Goal: Feedback & Contribution: Leave review/rating

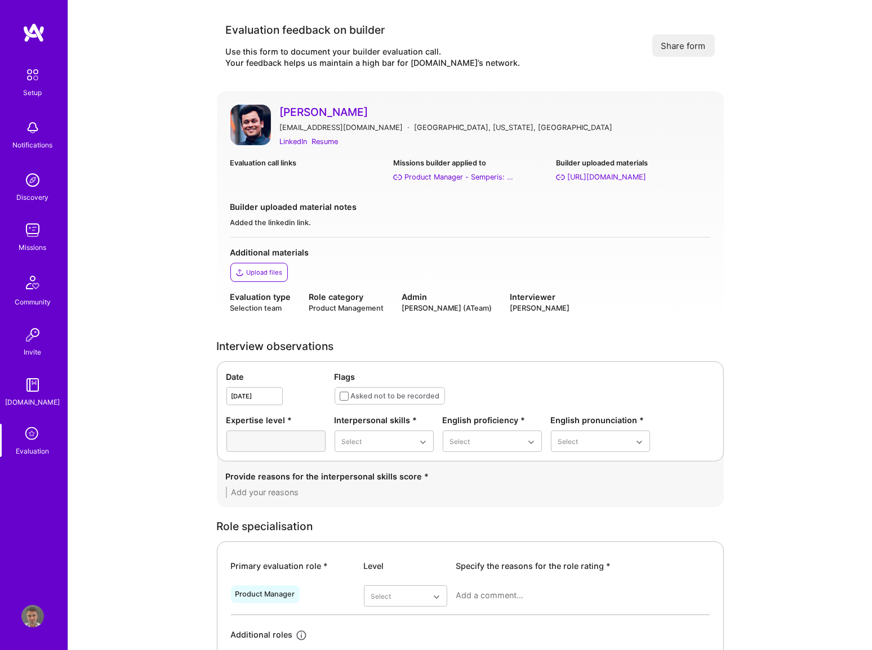
click at [23, 443] on icon at bounding box center [32, 434] width 21 height 21
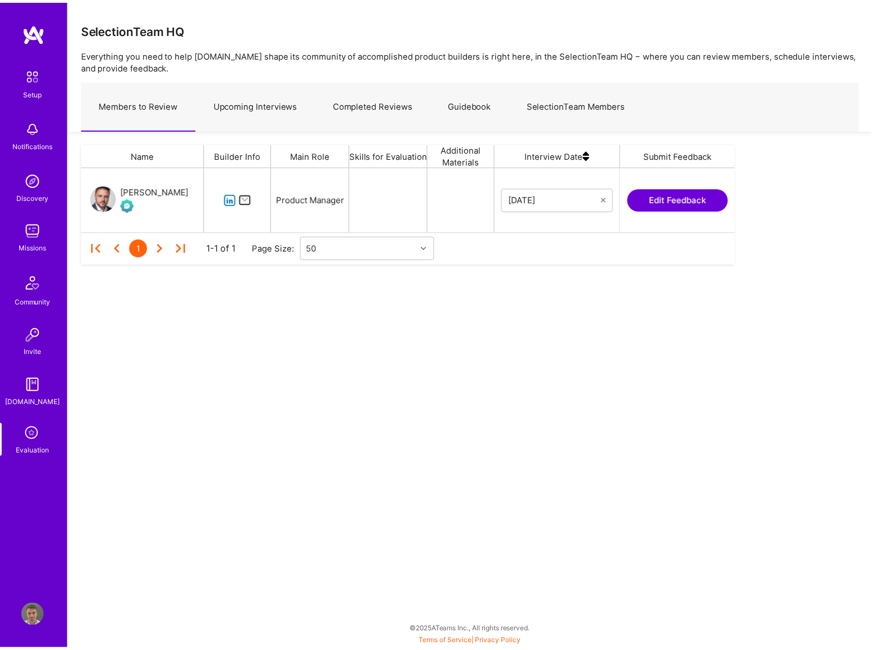
scroll to position [56, 651]
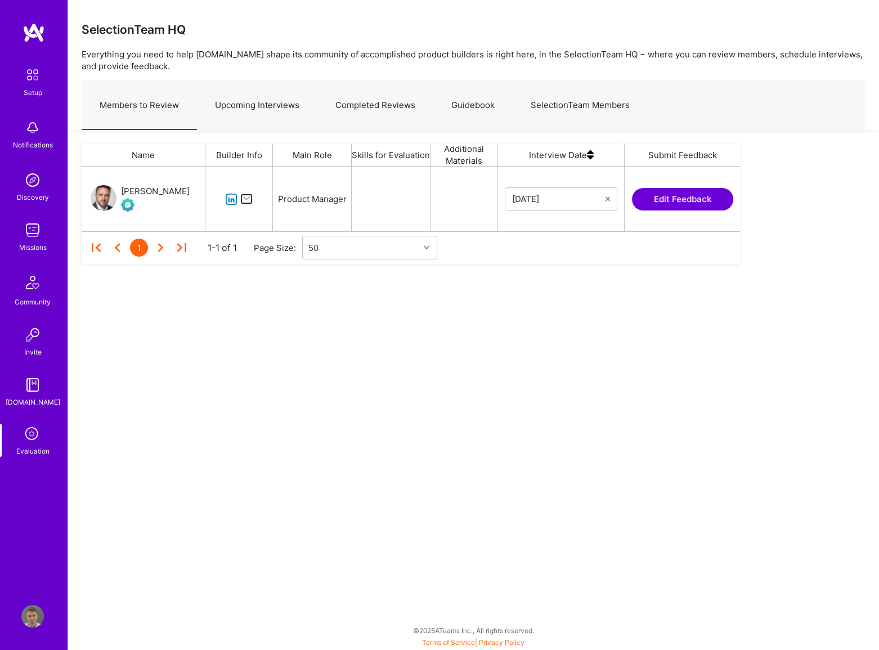
click at [383, 101] on link "Completed Reviews" at bounding box center [376, 105] width 116 height 49
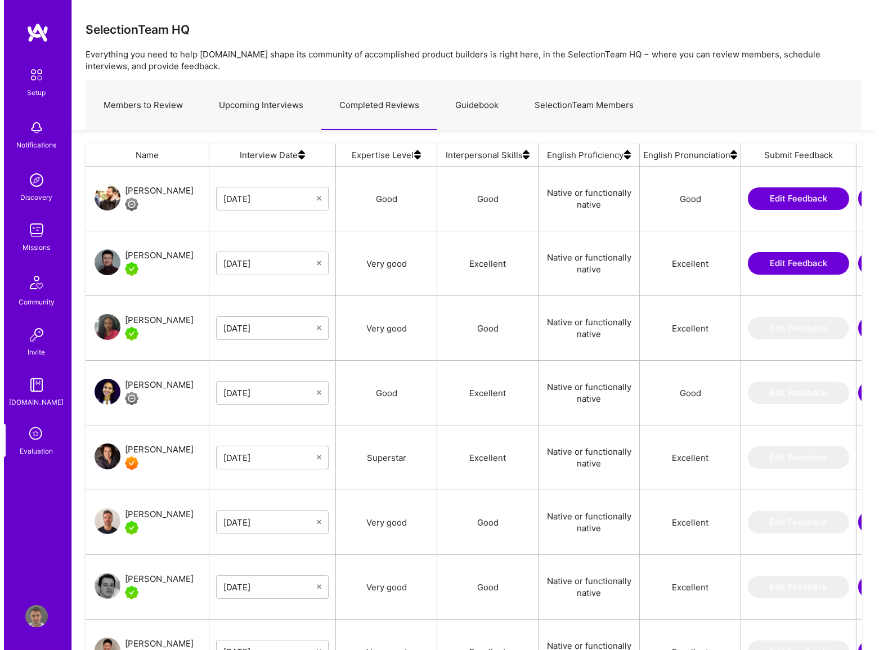
scroll to position [524, 769]
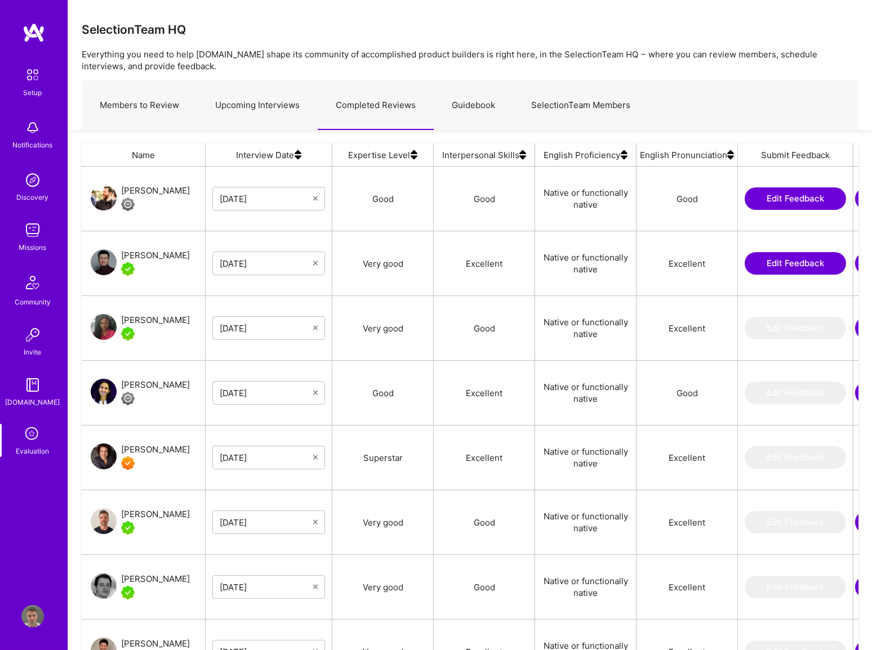
click at [283, 107] on link "Upcoming Interviews" at bounding box center [257, 105] width 120 height 49
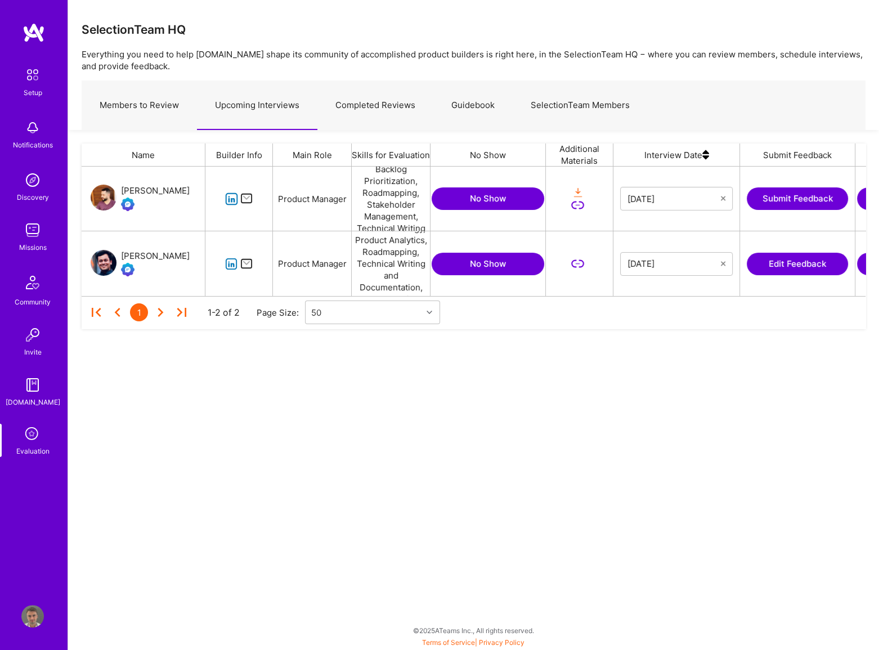
scroll to position [122, 776]
click at [160, 104] on link "Members to Review" at bounding box center [139, 105] width 115 height 49
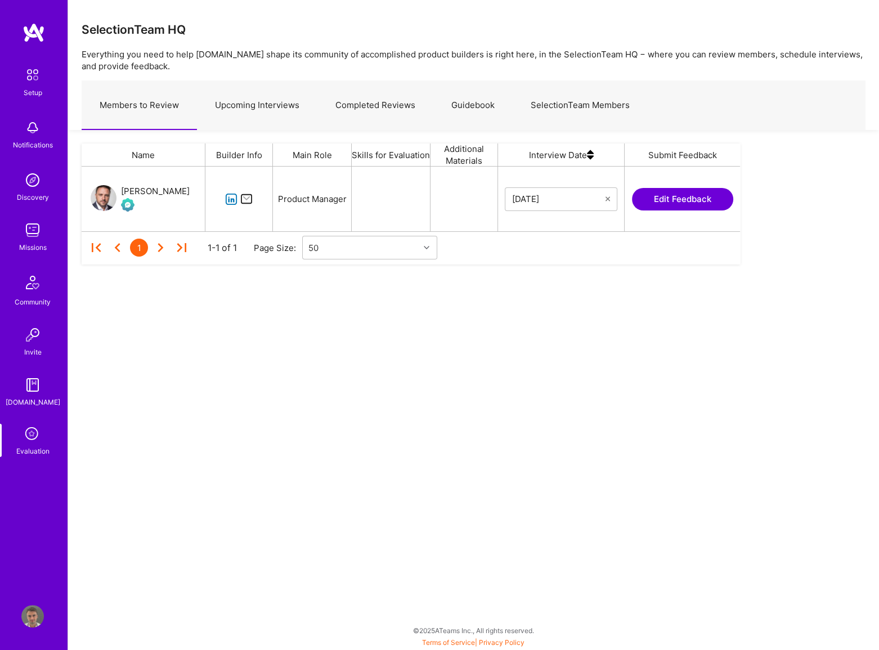
scroll to position [56, 651]
click at [260, 104] on link "Upcoming Interviews" at bounding box center [257, 105] width 120 height 49
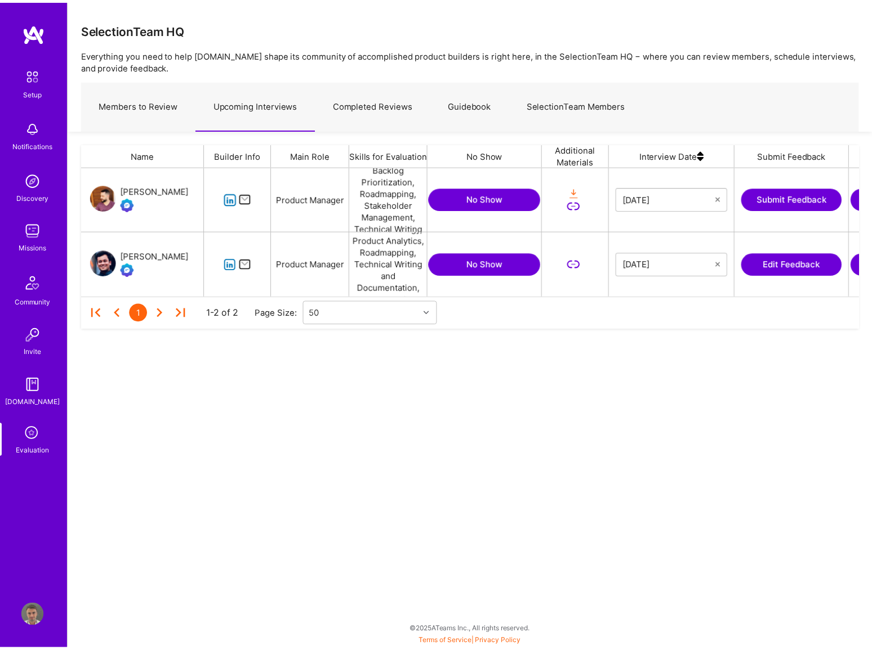
scroll to position [122, 776]
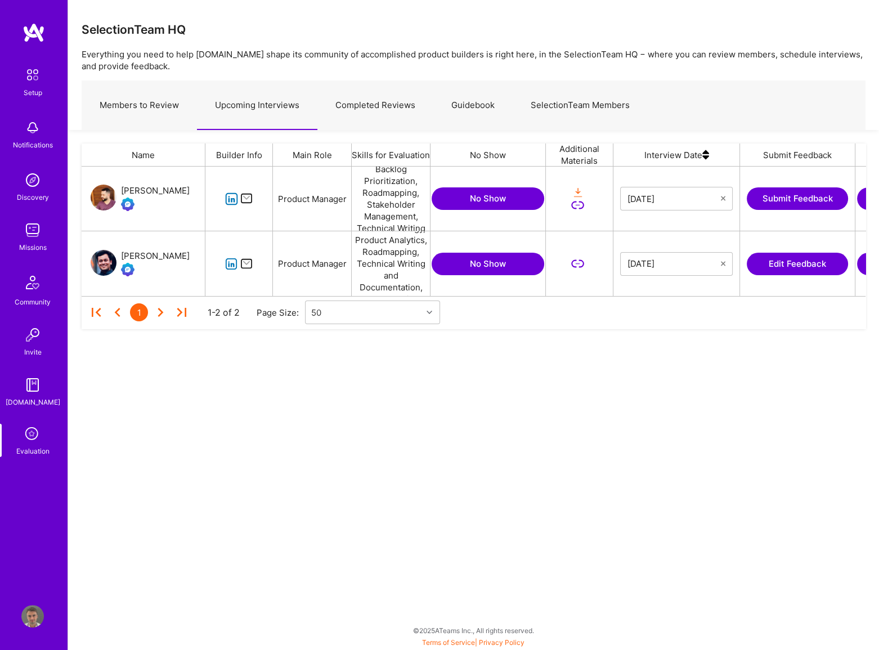
click at [789, 258] on button "Edit Feedback" at bounding box center [797, 264] width 101 height 23
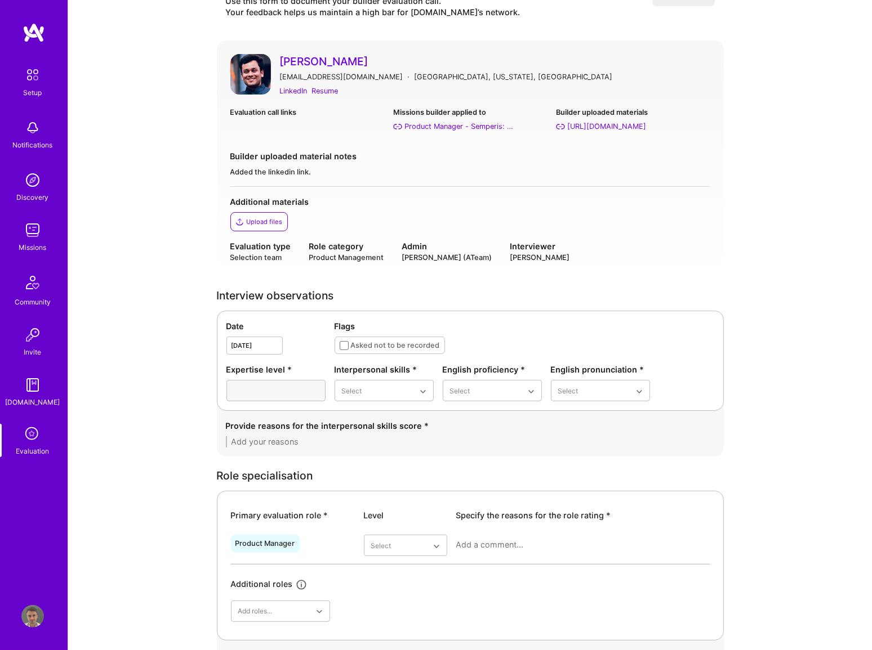
scroll to position [102, 0]
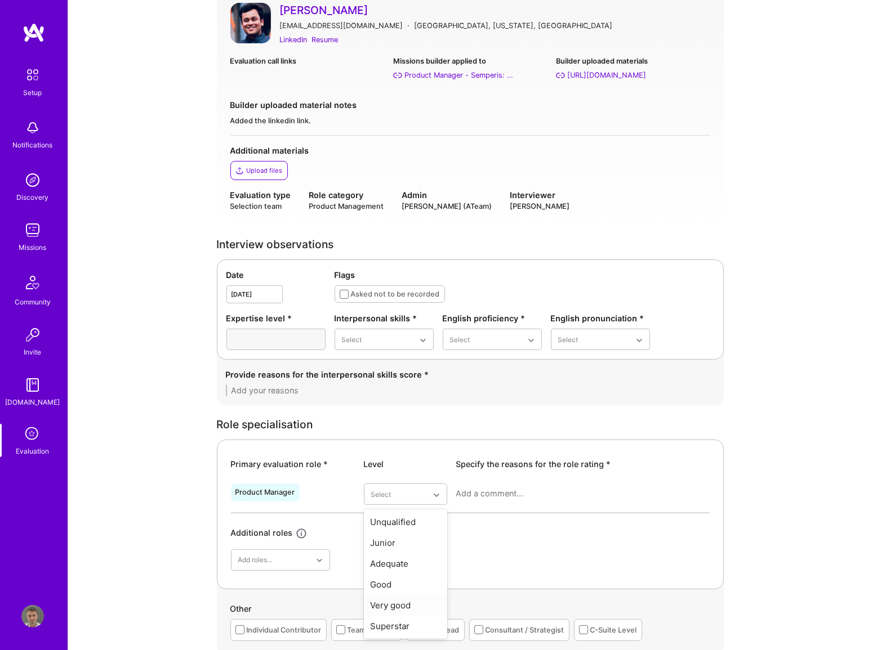
click at [392, 602] on div "Very good" at bounding box center [405, 605] width 83 height 21
click at [527, 491] on textarea at bounding box center [582, 493] width 253 height 11
paste textarea "Gaurav came across as highly knowledgeable and technically solid, with a calm, …"
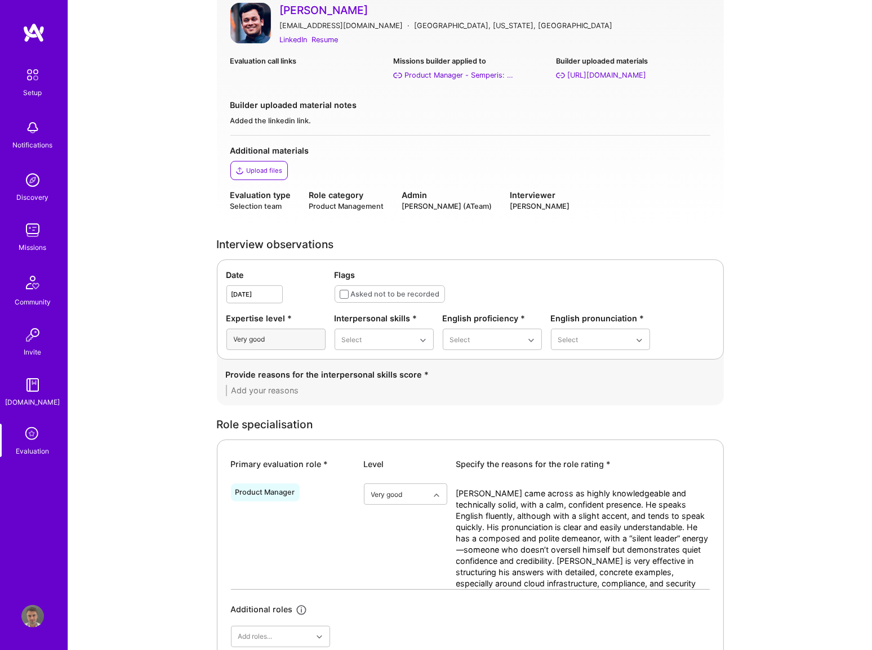
scroll to position [0, 0]
click at [379, 430] on div "Good" at bounding box center [383, 429] width 99 height 21
click at [476, 428] on div "Native or functionally native" at bounding box center [492, 435] width 99 height 33
click at [579, 407] on div "Good" at bounding box center [600, 409] width 99 height 21
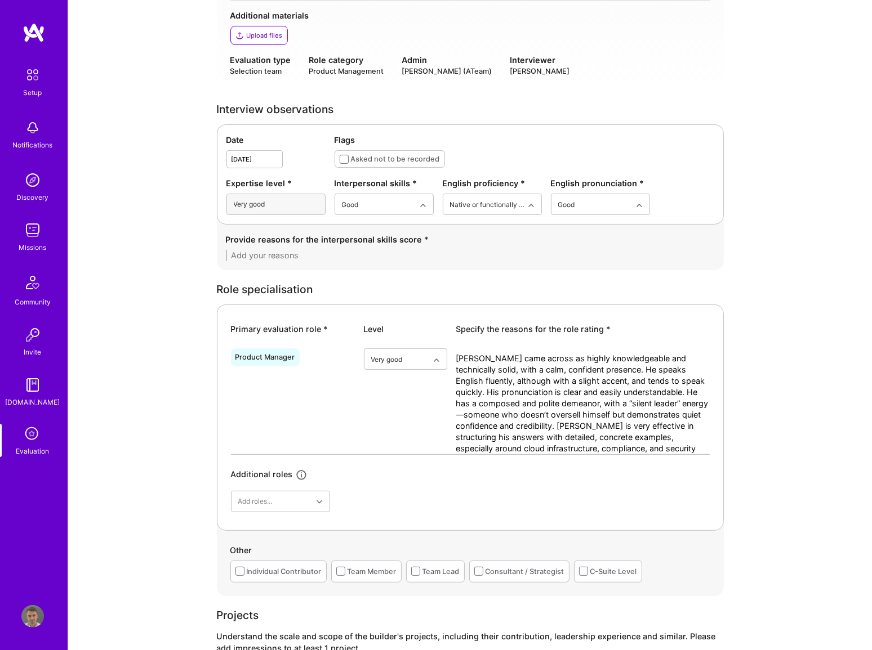
scroll to position [256, 0]
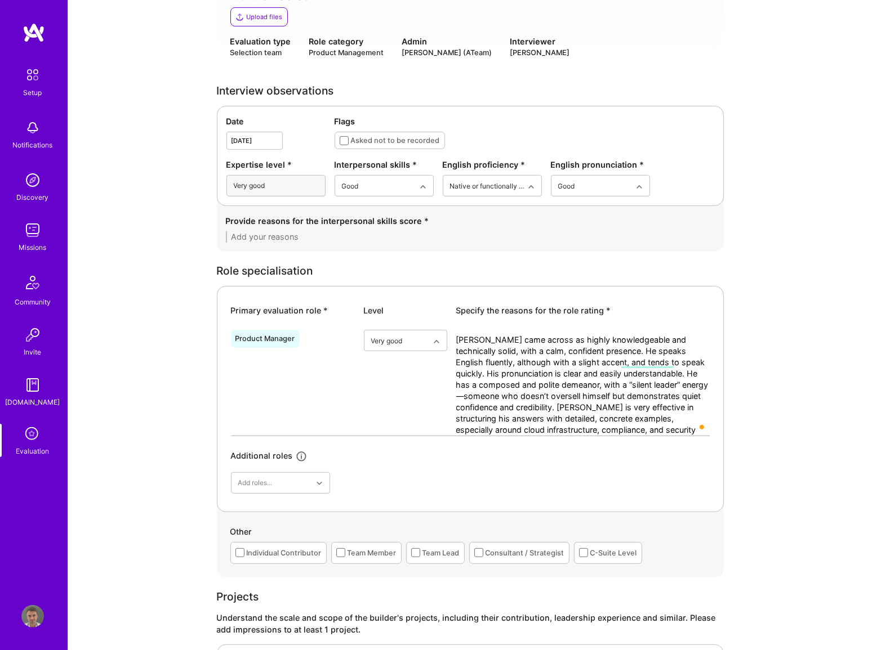
drag, startPoint x: 486, startPoint y: 338, endPoint x: 532, endPoint y: 338, distance: 45.6
click at [532, 338] on textarea "Gaurav came across as highly knowledgeable and technically solid, with a calm, …" at bounding box center [582, 384] width 253 height 101
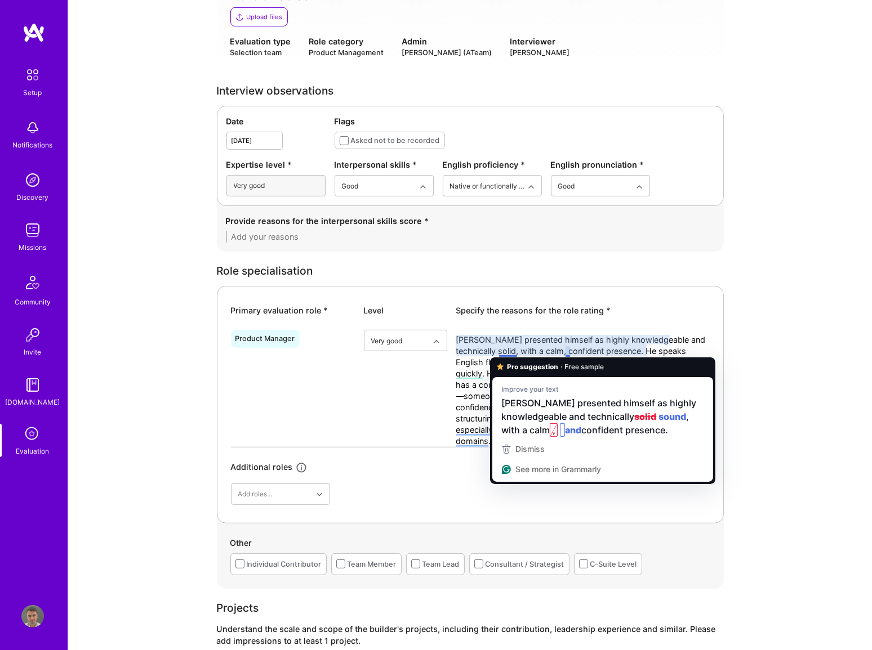
click at [510, 350] on textarea "Gaurav presented himself as highly knowledgeable and technically solid, with a …" at bounding box center [582, 390] width 253 height 113
click at [588, 349] on textarea "Gaurav presented himself as highly knowledgeable and technically solid, with a …" at bounding box center [582, 390] width 253 height 113
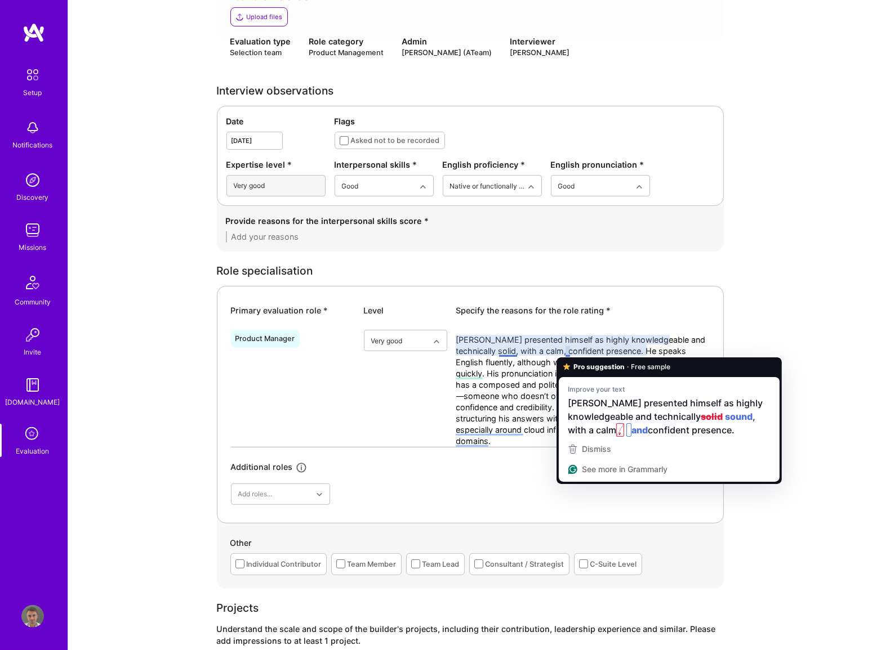
click at [567, 350] on textarea "Gaurav presented himself as highly knowledgeable and technically solid, with a …" at bounding box center [582, 390] width 253 height 113
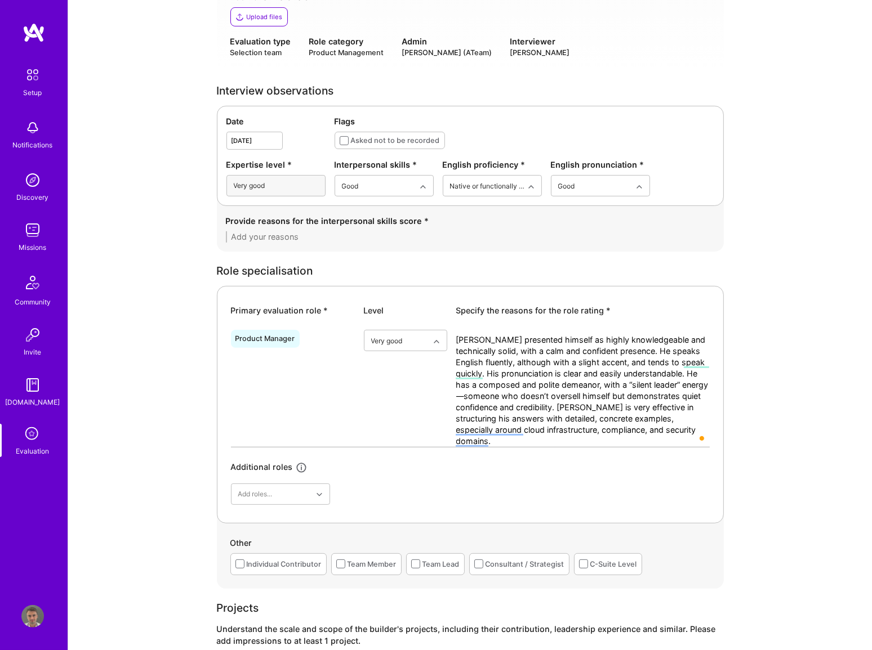
click at [489, 396] on textarea "Gaurav presented himself as highly knowledgeable and technically solid, with a …" at bounding box center [582, 390] width 253 height 113
click at [480, 395] on textarea "Gaurav presented himself as highly knowledgeable and technically solid, with a …" at bounding box center [582, 390] width 253 height 113
click at [482, 394] on textarea "Gaurav presented himself as highly knowledgeable and technically solid, with a …" at bounding box center [582, 390] width 253 height 113
type textarea "Gaurav presented himself as highly knowledgeable and technically solid, with a …"
drag, startPoint x: 523, startPoint y: 439, endPoint x: 451, endPoint y: 342, distance: 120.7
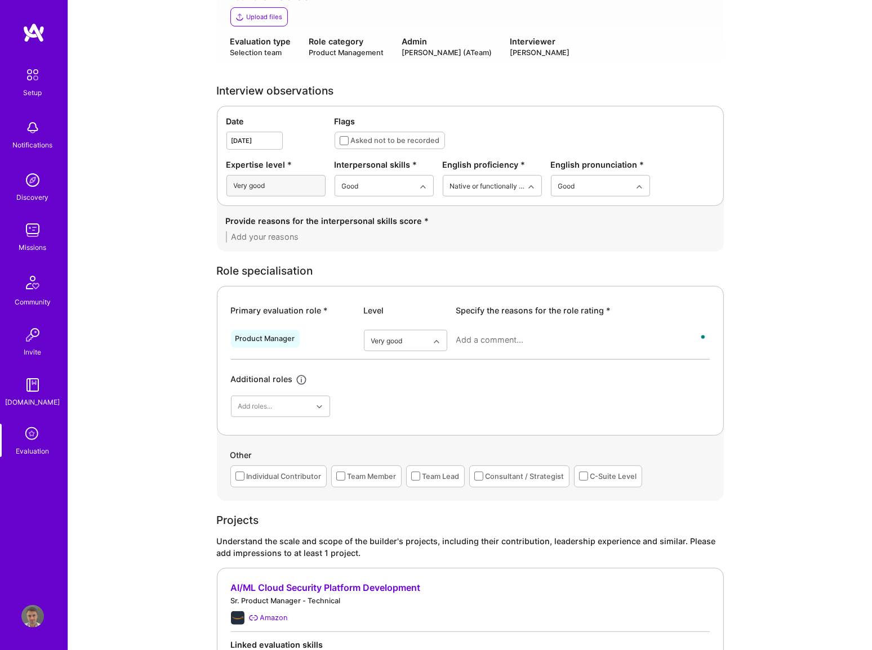
click at [271, 235] on textarea at bounding box center [470, 236] width 489 height 11
paste textarea "Gaurav presented himself as highly knowledgeable and technically solid, with a …"
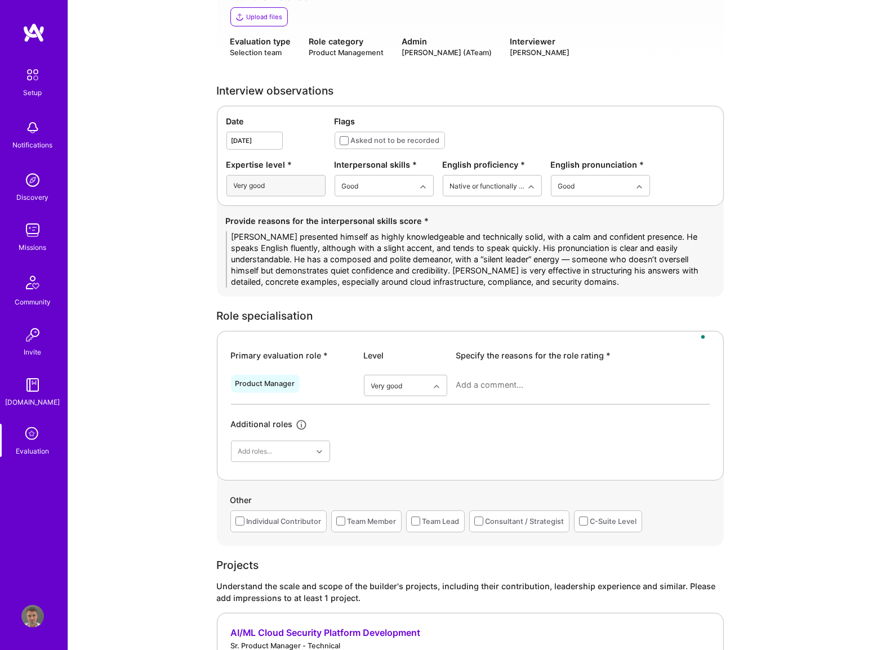
scroll to position [0, 0]
click at [367, 231] on textarea "Gaurav presented himself as highly knowledgeable and technically solid, with a …" at bounding box center [470, 259] width 489 height 56
click at [449, 253] on textarea "Gaurav presented himself as highly knowledgeable and technically solid, with a …" at bounding box center [470, 259] width 489 height 56
type textarea "Gaurav presented himself as highly knowledgeable and technically solid, with a …"
click at [496, 385] on textarea "To enrich screen reader interactions, please activate Accessibility in Grammarl…" at bounding box center [582, 384] width 253 height 11
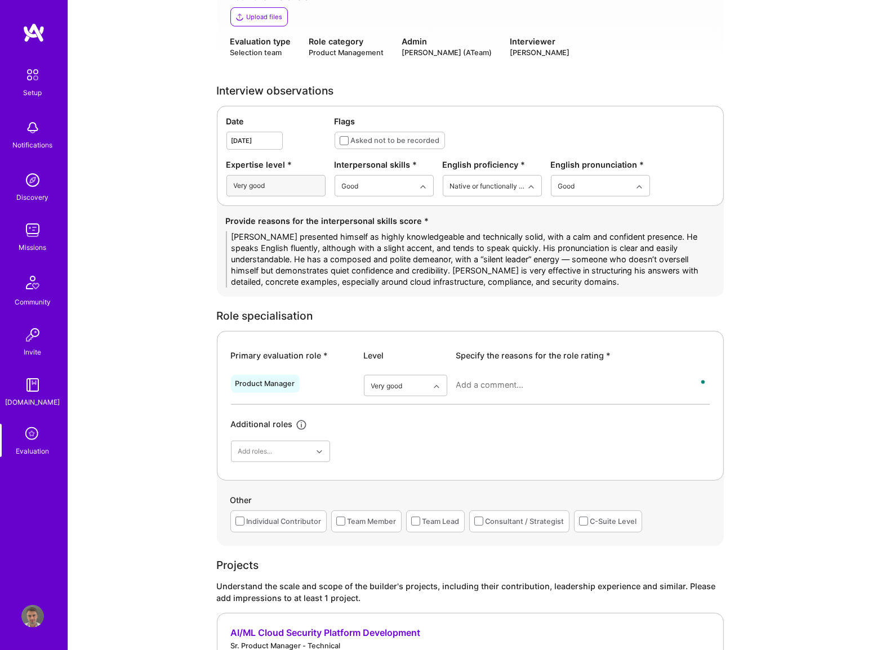
paste textarea "Gaurav is best suited for senior technical product roles in infrastructure, clo…"
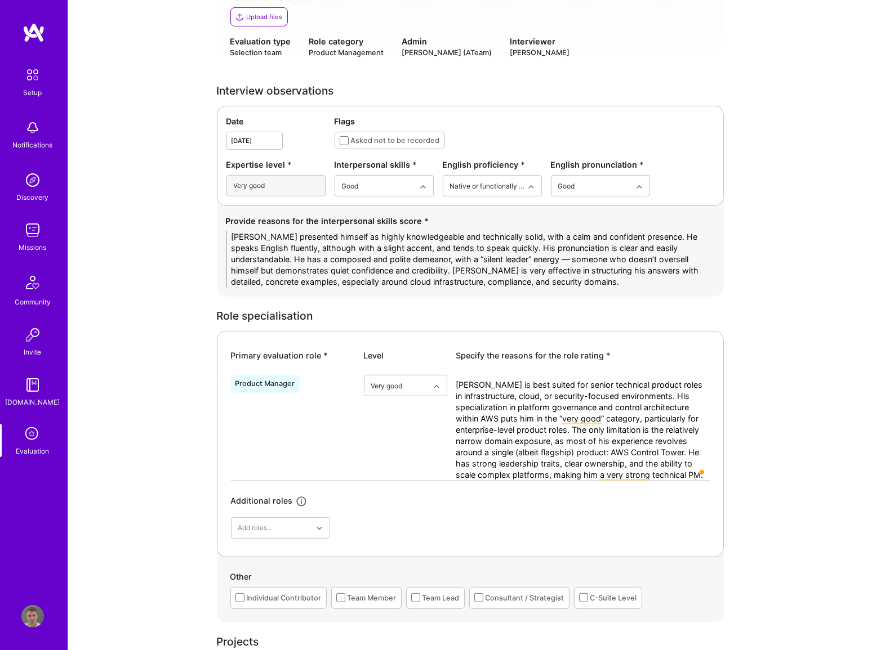
drag, startPoint x: 520, startPoint y: 451, endPoint x: 541, endPoint y: 451, distance: 20.3
click at [541, 451] on textarea "Gaurav is best suited for senior technical product roles in infrastructure, clo…" at bounding box center [582, 429] width 253 height 101
click at [637, 494] on div "Product Manager option Very good, selected. Select is focused ,type to refine l…" at bounding box center [470, 454] width 479 height 168
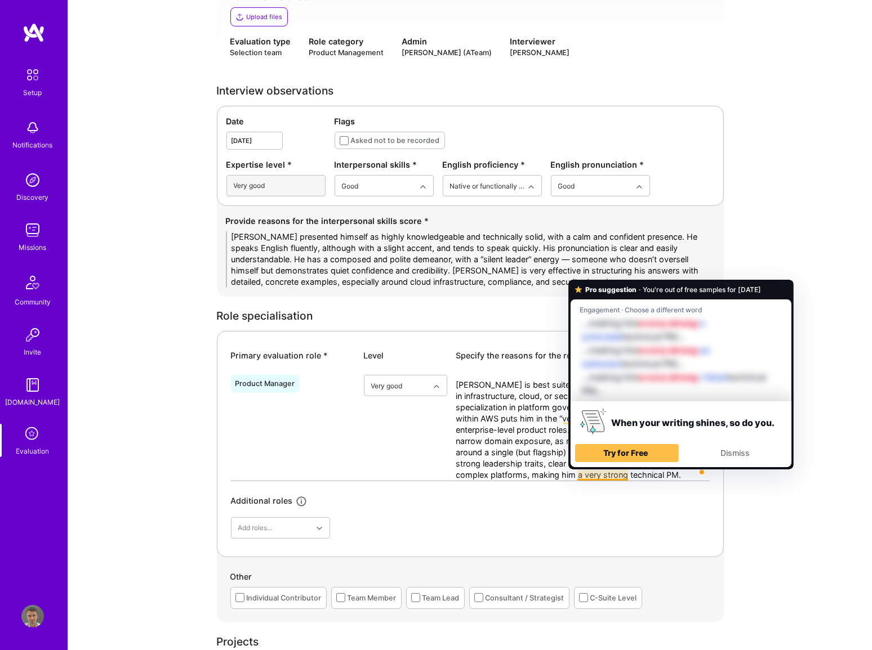
click at [503, 443] on textarea "Gaurav is best suited for senior technical product roles in infrastructure, clo…" at bounding box center [582, 429] width 253 height 101
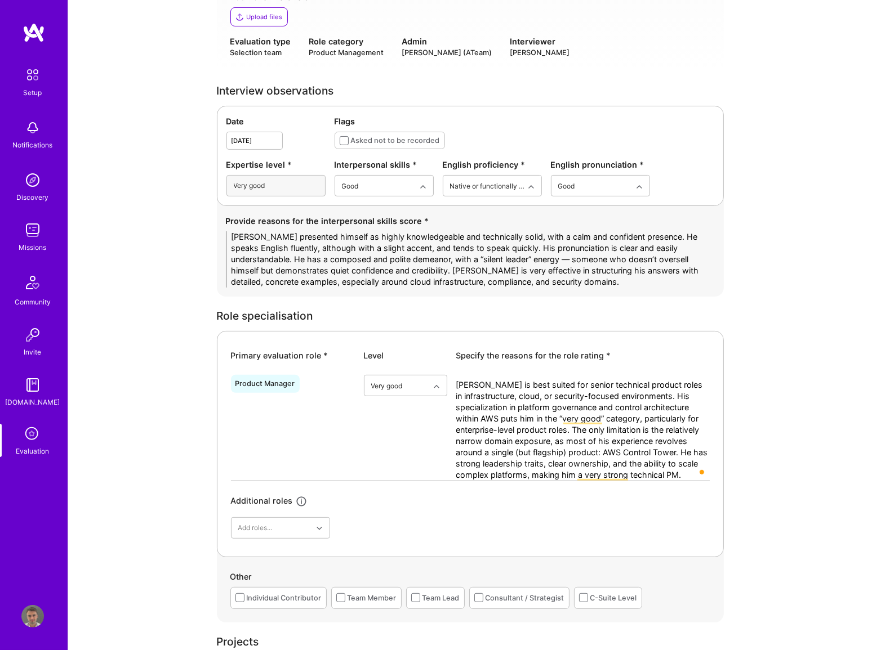
click at [525, 472] on textarea "Gaurav is best suited for senior technical product roles in infrastructure, clo…" at bounding box center [582, 429] width 253 height 101
click at [628, 477] on textarea "Gaurav is best suited for senior technical product roles in infrastructure, clo…" at bounding box center [582, 429] width 253 height 101
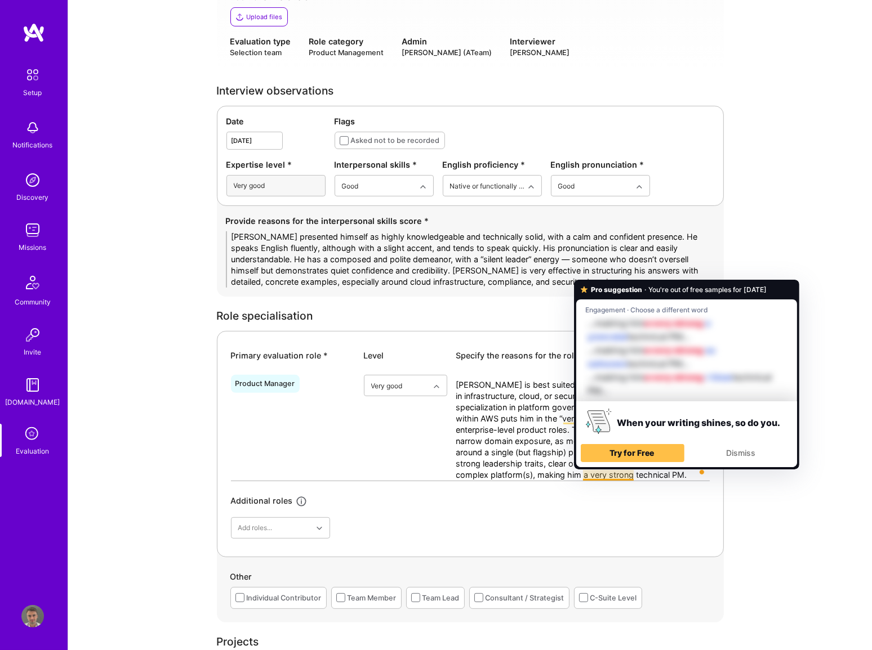
click at [573, 474] on textarea "Gaurav is best suited for senior technical product roles in infrastructure, clo…" at bounding box center [582, 429] width 253 height 101
drag, startPoint x: 608, startPoint y: 474, endPoint x: 633, endPoint y: 474, distance: 24.8
click at [633, 474] on textarea "Gaurav is best suited for senior technical product roles in infrastructure, clo…" at bounding box center [582, 429] width 253 height 101
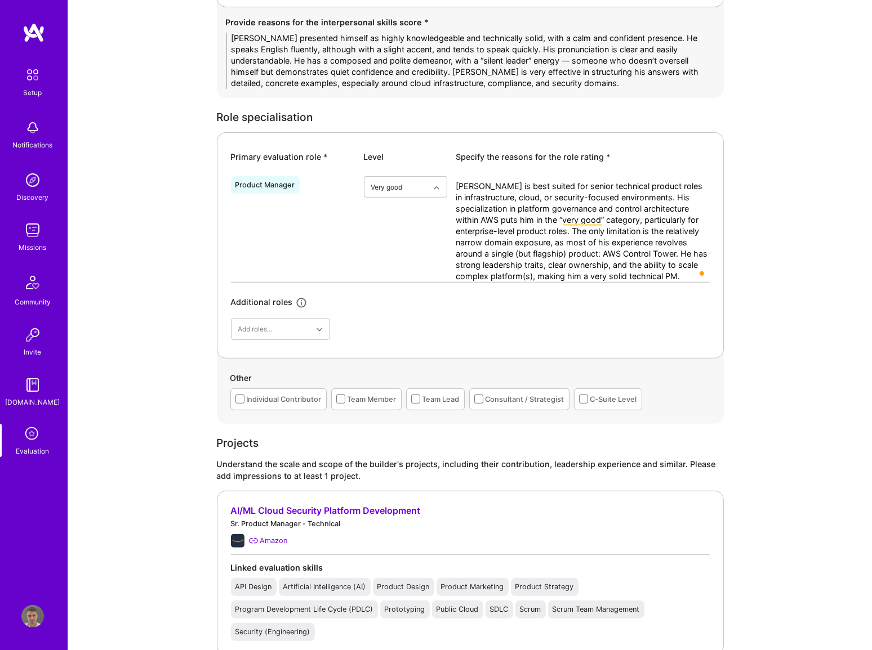
scroll to position [512, 0]
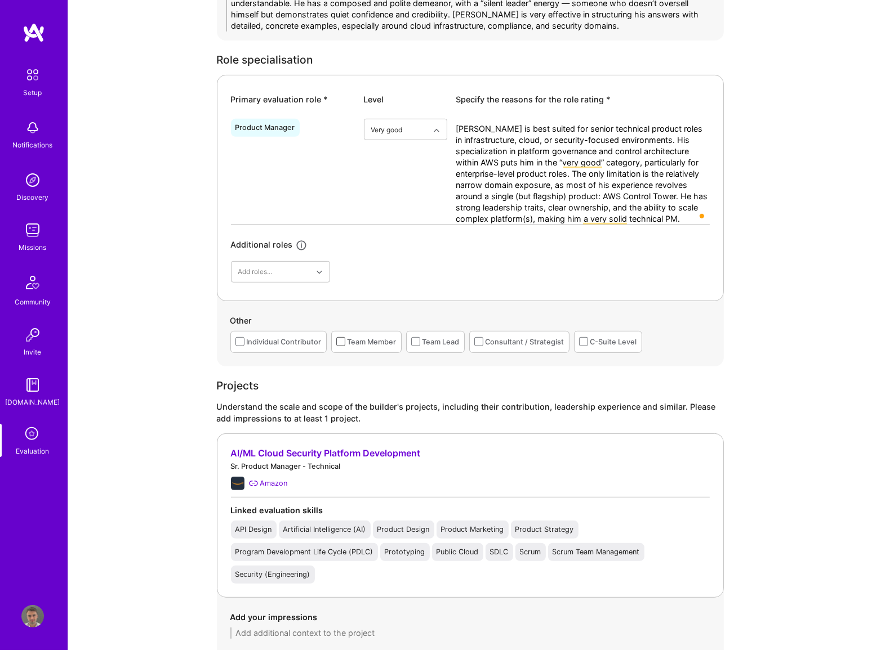
type textarea "Gaurav is best suited for senior technical product roles in infrastructure, clo…"
click at [338, 341] on span at bounding box center [340, 341] width 9 height 9
click at [0, 0] on input "checkbox" at bounding box center [0, 0] width 0 height 0
click at [417, 342] on span at bounding box center [415, 341] width 9 height 9
click at [0, 0] on input "checkbox" at bounding box center [0, 0] width 0 height 0
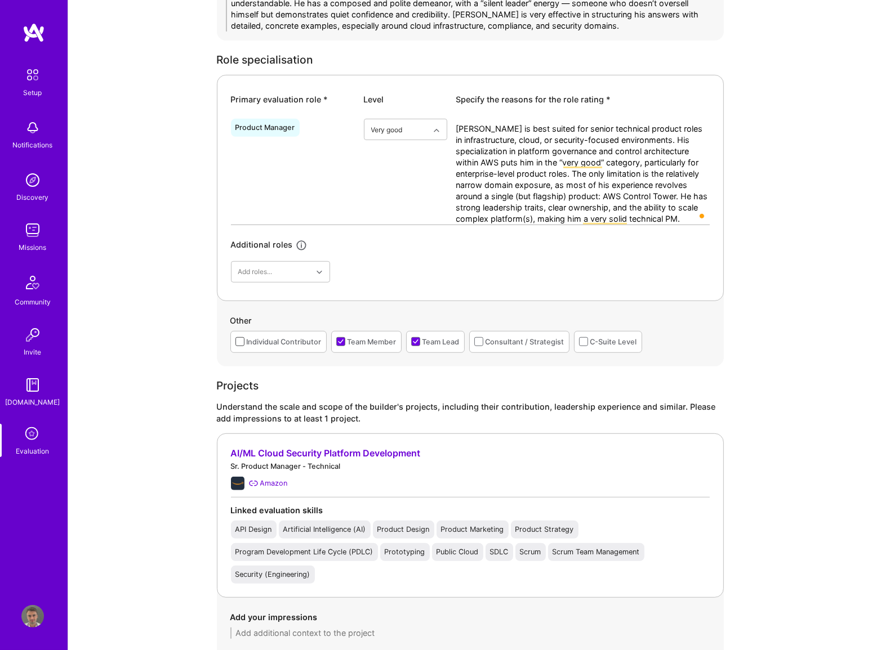
click at [243, 340] on span at bounding box center [239, 341] width 9 height 9
click at [0, 0] on input "checkbox" at bounding box center [0, 0] width 0 height 0
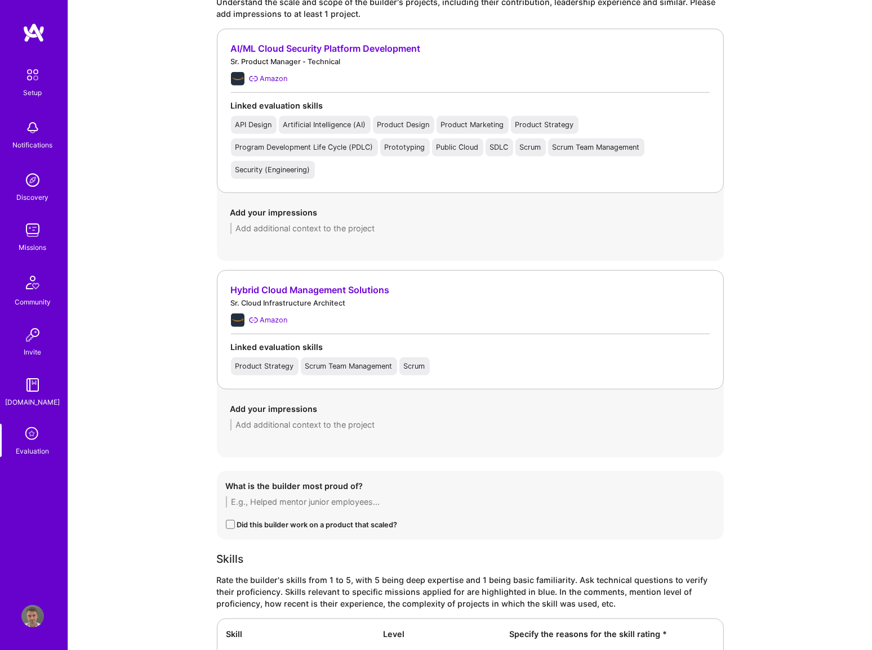
scroll to position [921, 0]
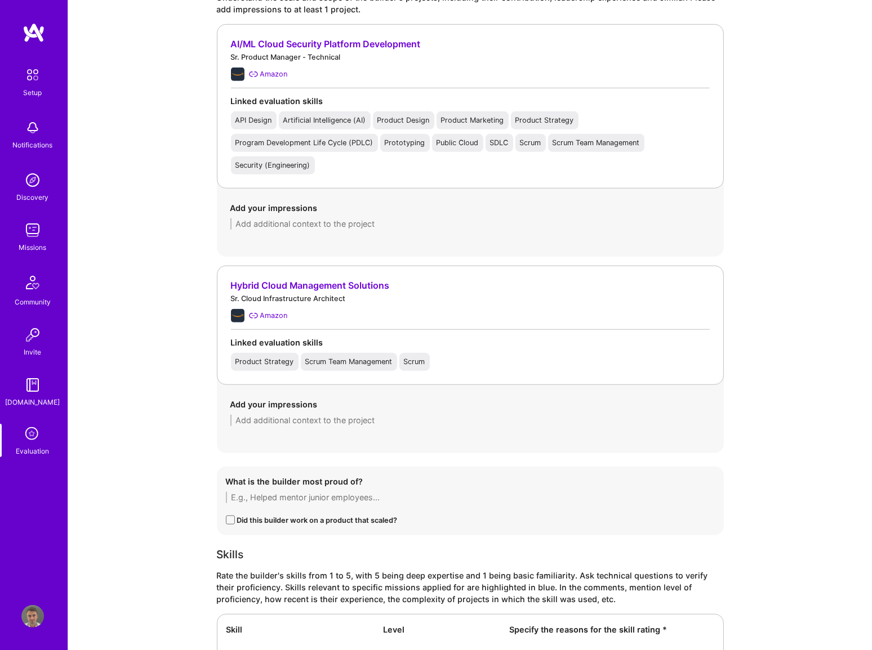
click at [329, 493] on textarea at bounding box center [470, 497] width 489 height 11
paste textarea "Gaurav is most proud of his leadership role in building and scaling AWS Control…"
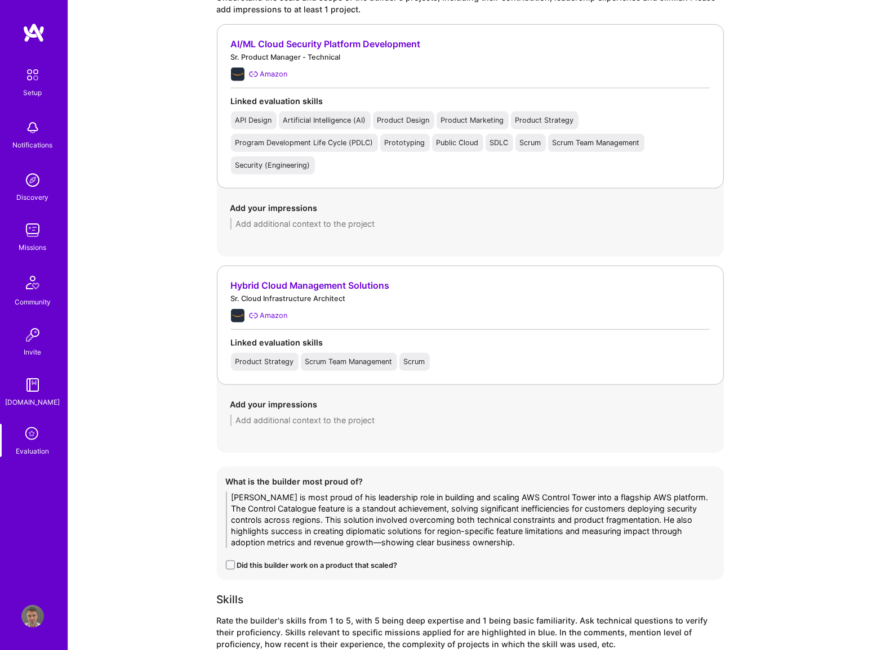
scroll to position [0, 0]
drag, startPoint x: 325, startPoint y: 517, endPoint x: 664, endPoint y: 513, distance: 339.5
click at [664, 513] on textarea "Gaurav is most proud of his leadership role in building and scaling AWS Control…" at bounding box center [470, 520] width 489 height 56
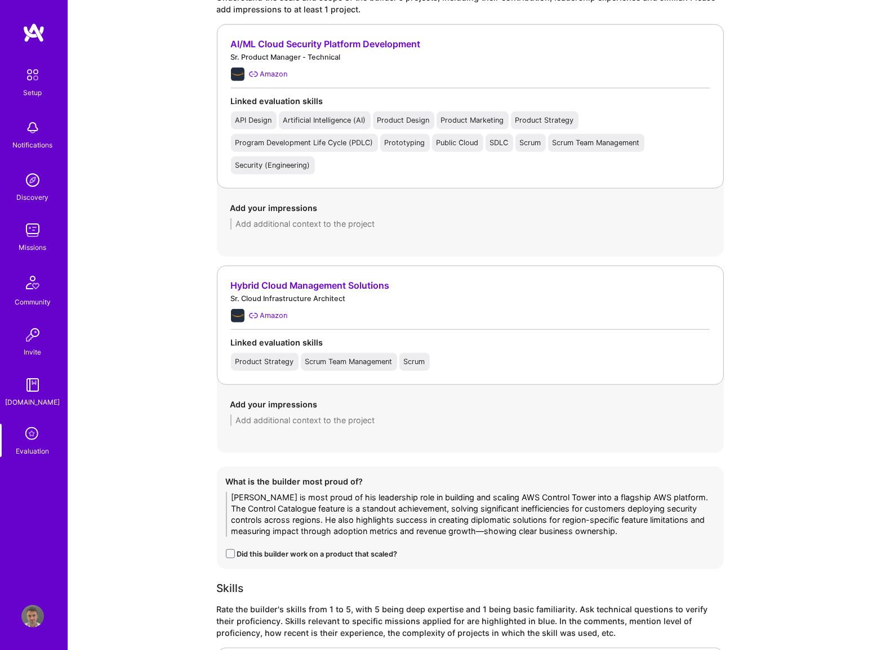
type textarea "Gaurav is most proud of his leadership role in building and scaling AWS Control…"
click at [306, 224] on textarea at bounding box center [470, 223] width 480 height 11
paste textarea "[PERSON_NAME] has spent the last 6 years leading the AWS Control Tower platform…"
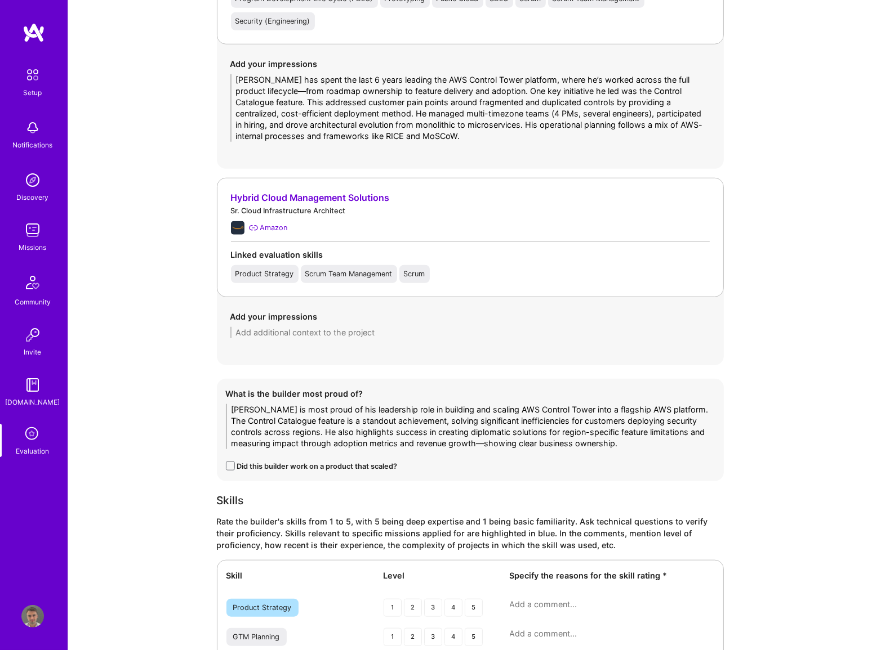
scroll to position [1075, 0]
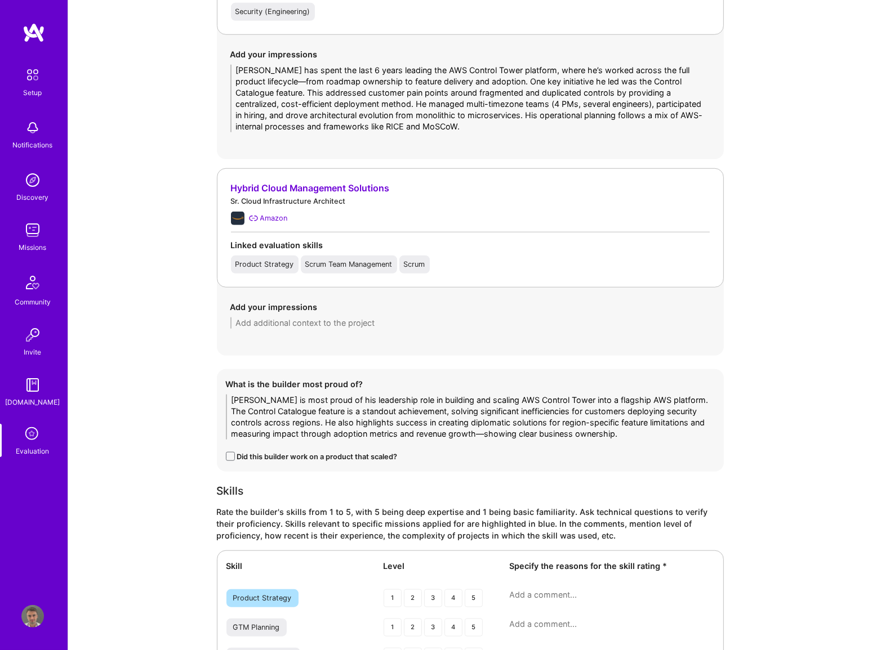
type textarea "[PERSON_NAME] has spent the last 6 years leading the AWS Control Tower platform…"
click at [375, 458] on div "Did this builder work on a product that scaled?" at bounding box center [317, 457] width 160 height 12
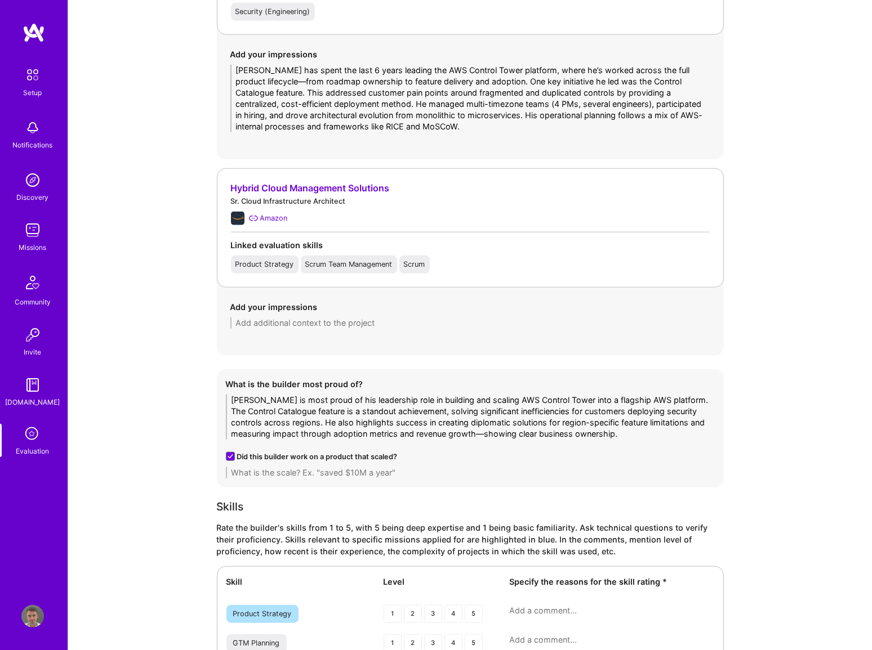
click at [348, 474] on textarea at bounding box center [470, 472] width 489 height 11
paste textarea "launching 10+ features and 750+ security controls, accelerating delivery by 30%"
drag, startPoint x: 266, startPoint y: 472, endPoint x: 254, endPoint y: 472, distance: 12.4
click at [254, 472] on textarea "launching 10+ features and 750+ security controls, accelerating delivery by 30%" at bounding box center [470, 472] width 489 height 11
drag, startPoint x: 234, startPoint y: 471, endPoint x: 587, endPoint y: 375, distance: 365.8
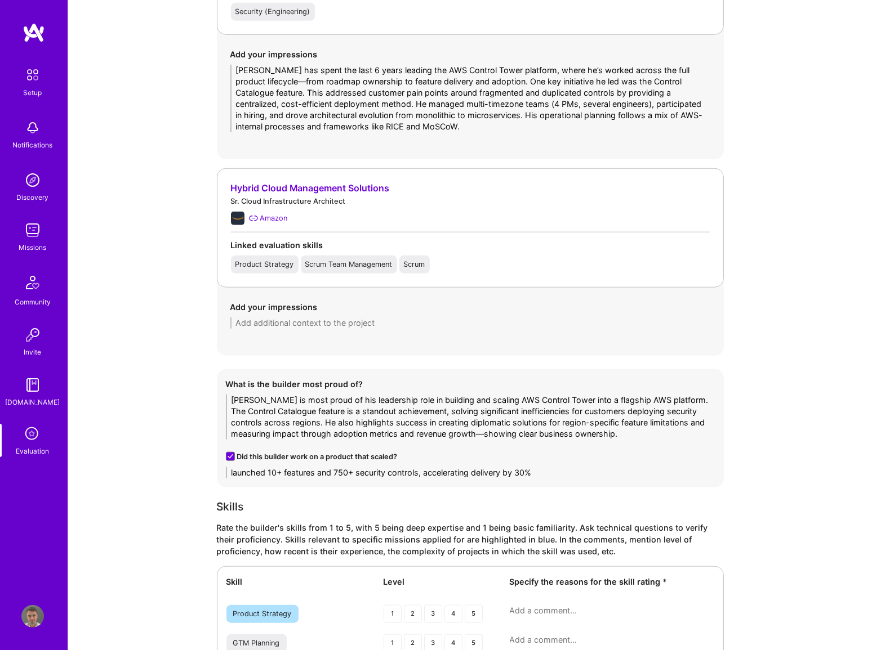
click at [608, 467] on textarea "launched 10+ features and 750+ security controls, accelerating delivery by 30%" at bounding box center [470, 472] width 489 height 11
click at [333, 474] on textarea "launched 10+ features and 750+ security controls, accelerating delivery by 30%" at bounding box center [470, 472] width 489 height 11
drag, startPoint x: 337, startPoint y: 471, endPoint x: 270, endPoint y: 474, distance: 67.1
click at [232, 472] on textarea "launched 10+ features and 750+ security controls, accelerating delivery by 30%" at bounding box center [470, 472] width 489 height 11
click at [443, 469] on textarea "Directly involved in the launch of 750+ security controls, accelerating deliver…" at bounding box center [470, 472] width 489 height 11
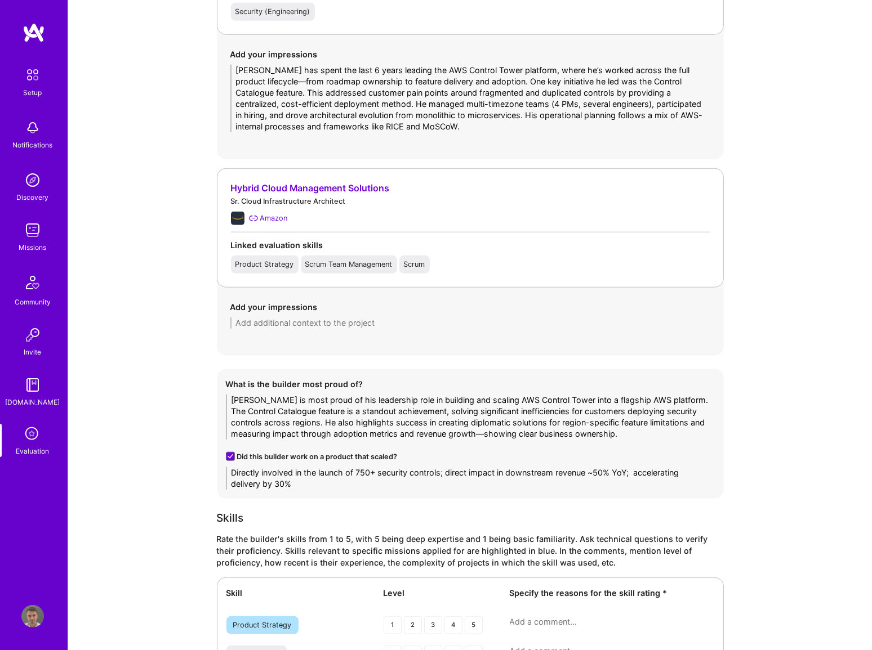
click at [309, 485] on textarea "Directly involved in the launch of 750+ security controls; direct impact in dow…" at bounding box center [470, 478] width 489 height 23
type textarea "Directly involved in the launch of 750+ security controls; direct impact in dow…"
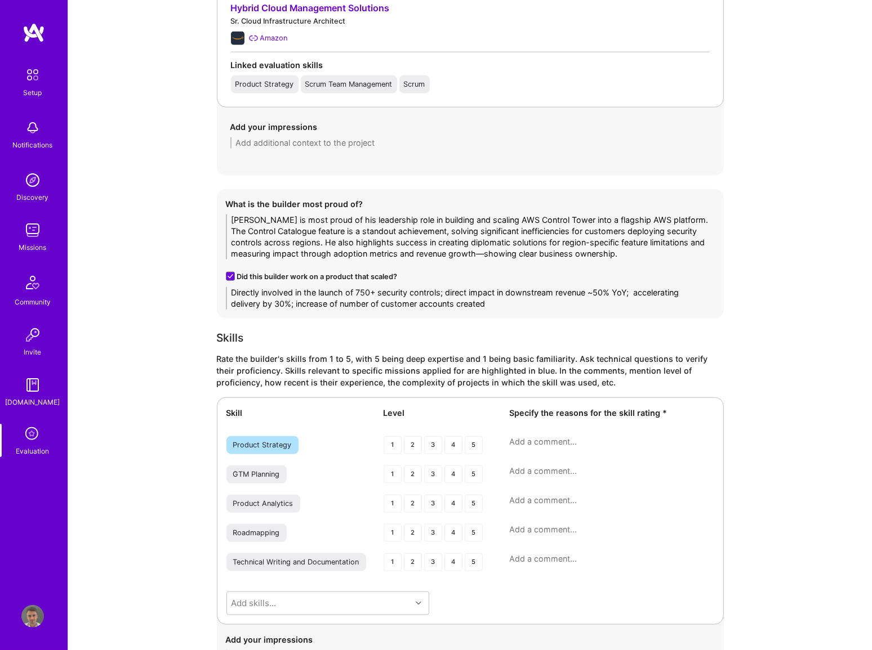
scroll to position [1279, 0]
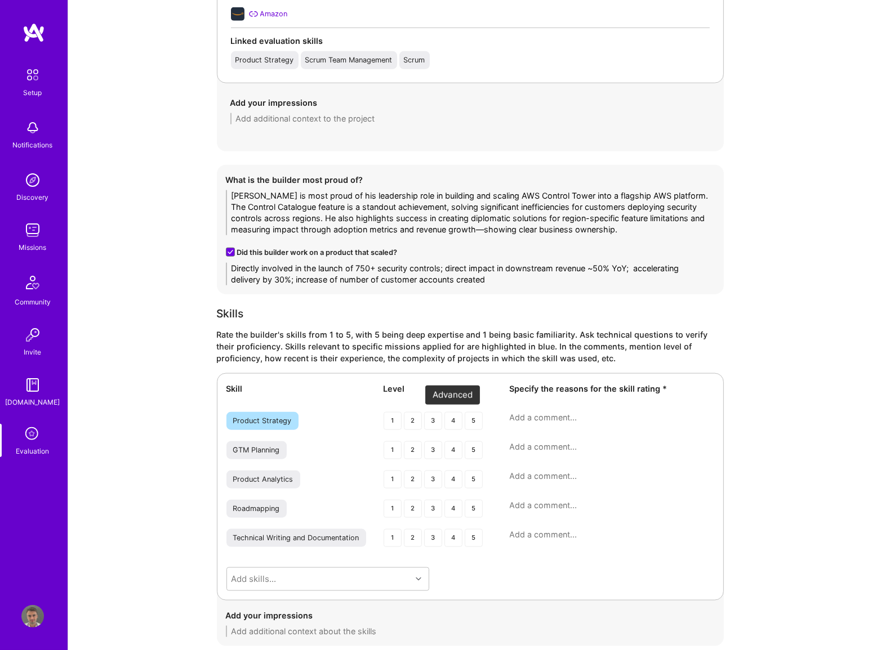
click at [451, 421] on div "4" at bounding box center [453, 421] width 18 height 18
click at [469, 508] on div "5" at bounding box center [474, 509] width 18 height 18
click at [455, 535] on div "4" at bounding box center [453, 538] width 18 height 18
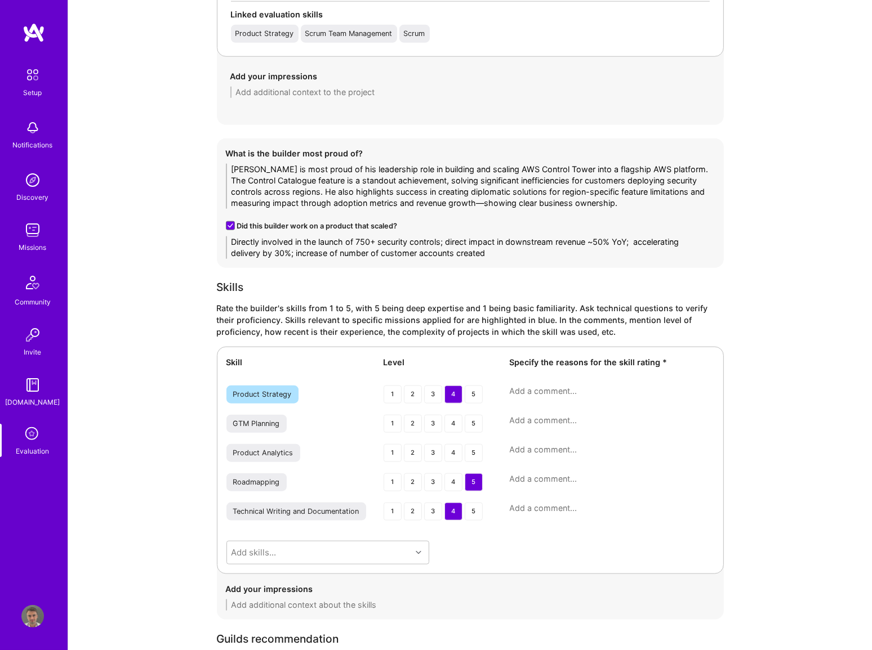
scroll to position [1330, 0]
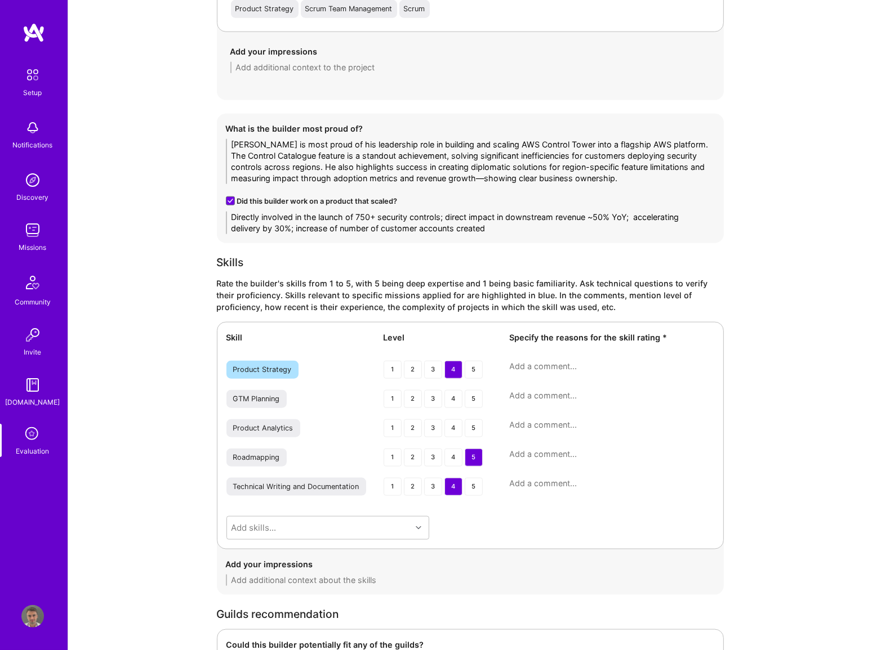
click at [541, 372] on div "Product Strategy 1 2 3 4 5" at bounding box center [470, 371] width 488 height 20
click at [540, 365] on textarea at bounding box center [612, 366] width 204 height 11
paste textarea "Demonstrated ownership of roadmap and feature prioritization frameworks."
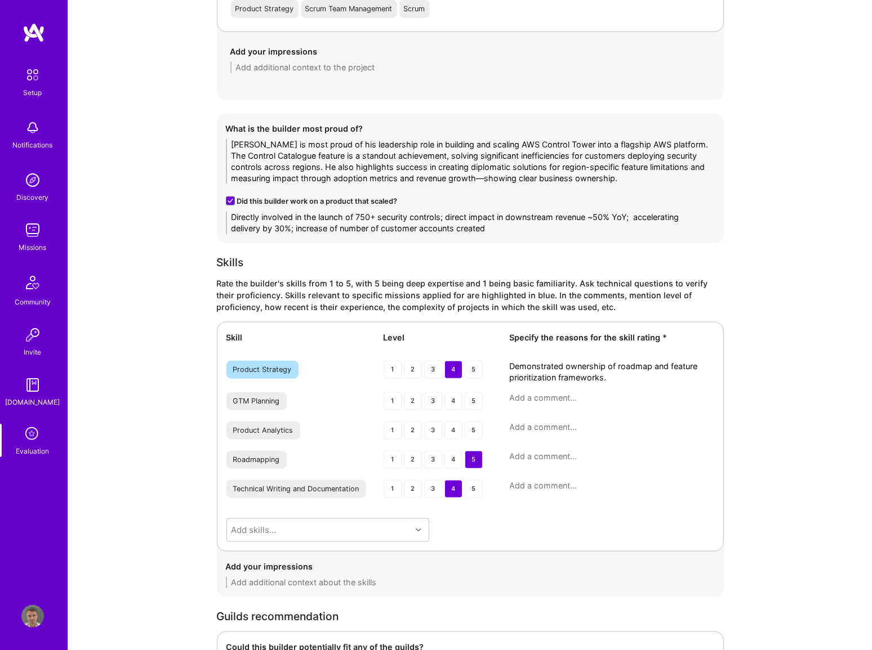
scroll to position [0, 0]
type textarea "Demonstrated ownership of roadmap and feature prioritization frameworks from a …"
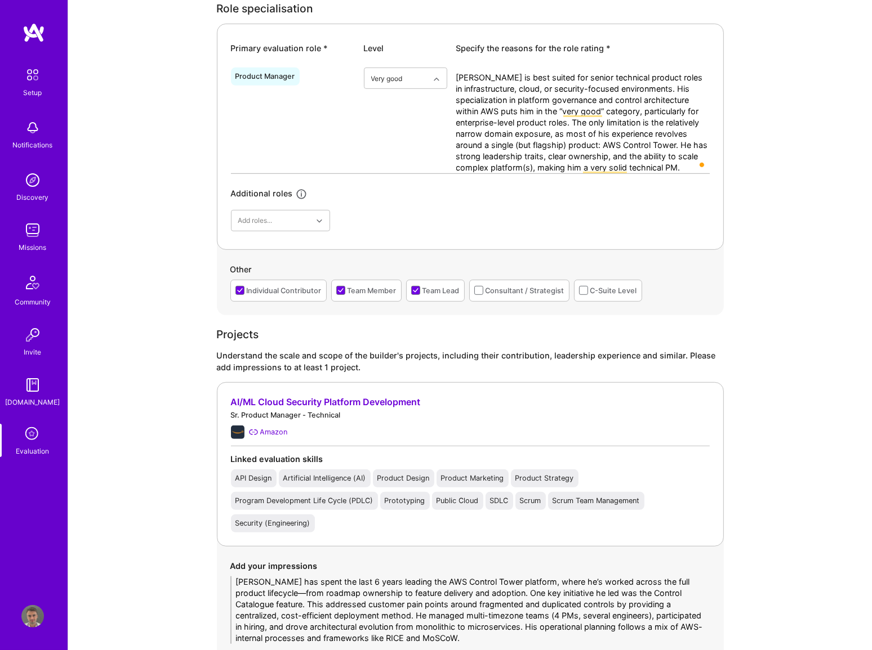
scroll to position [461, 0]
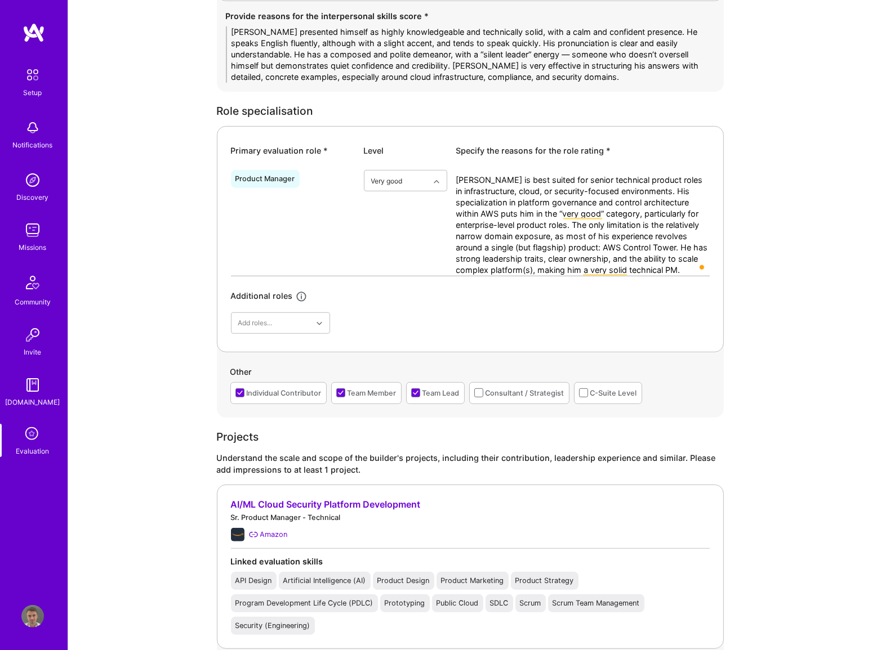
drag, startPoint x: 517, startPoint y: 246, endPoint x: 570, endPoint y: 245, distance: 52.4
click at [570, 245] on textarea "Gaurav is best suited for senior technical product roles in infrastructure, clo…" at bounding box center [582, 225] width 253 height 101
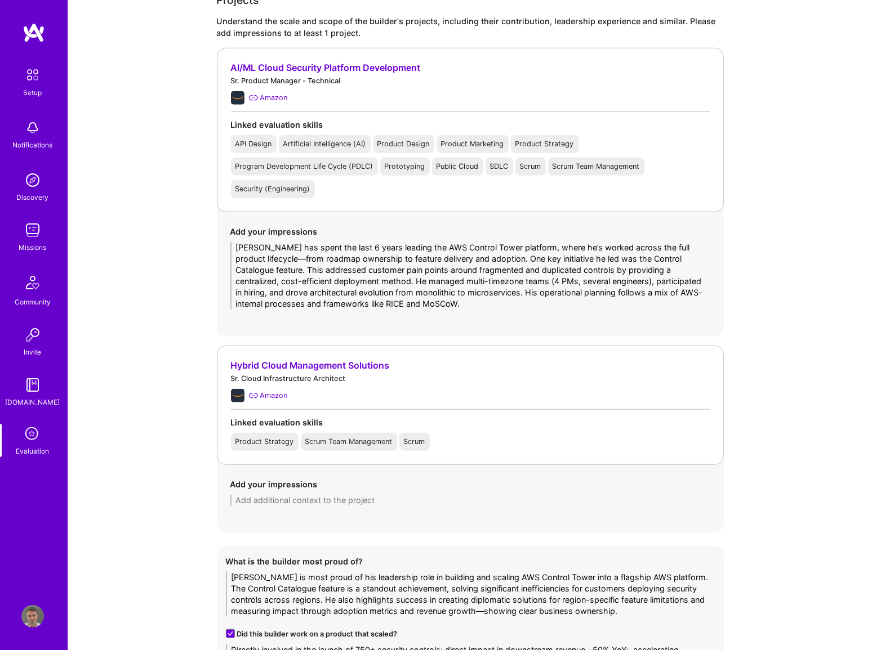
scroll to position [921, 0]
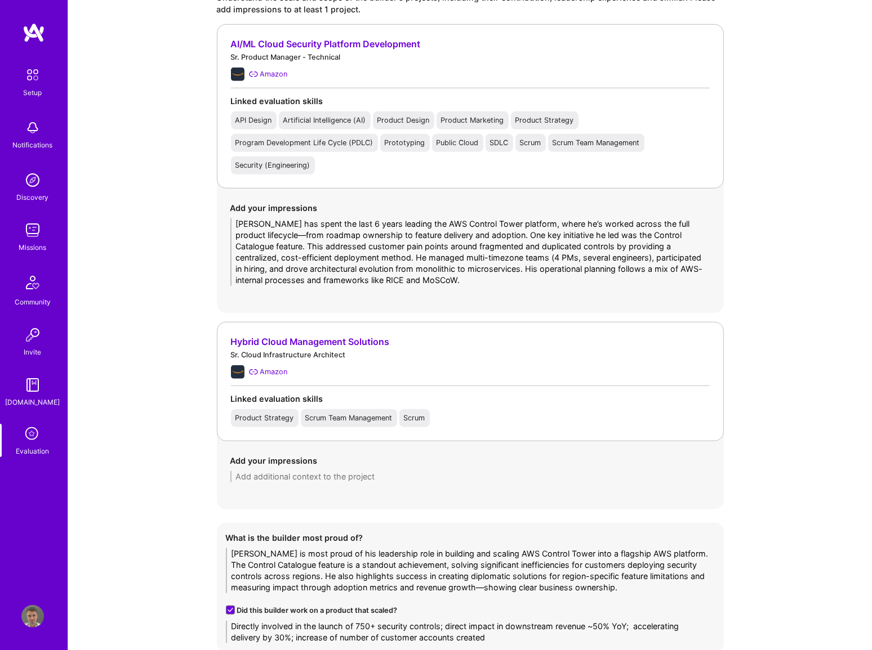
type textarea "[PERSON_NAME] is best suited for senior technical product roles in infrastructu…"
drag, startPoint x: 579, startPoint y: 550, endPoint x: 668, endPoint y: 549, distance: 89.5
click at [668, 549] on textarea "Gaurav is most proud of his leadership role in building and scaling AWS Control…" at bounding box center [470, 570] width 489 height 45
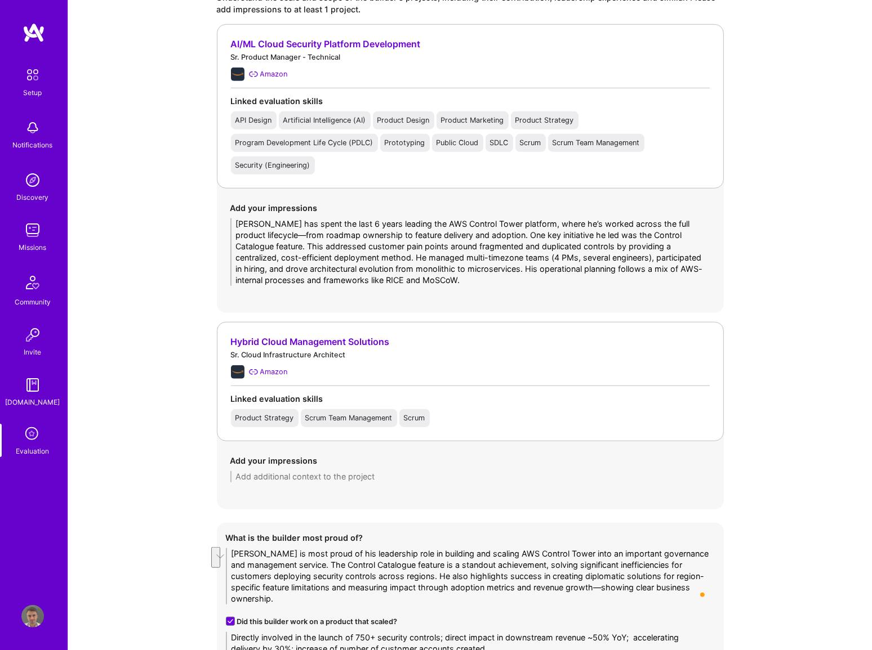
drag, startPoint x: 316, startPoint y: 562, endPoint x: 453, endPoint y: 593, distance: 140.4
click at [453, 593] on textarea "Gaurav is most proud of his leadership role in building and scaling AWS Control…" at bounding box center [470, 576] width 489 height 56
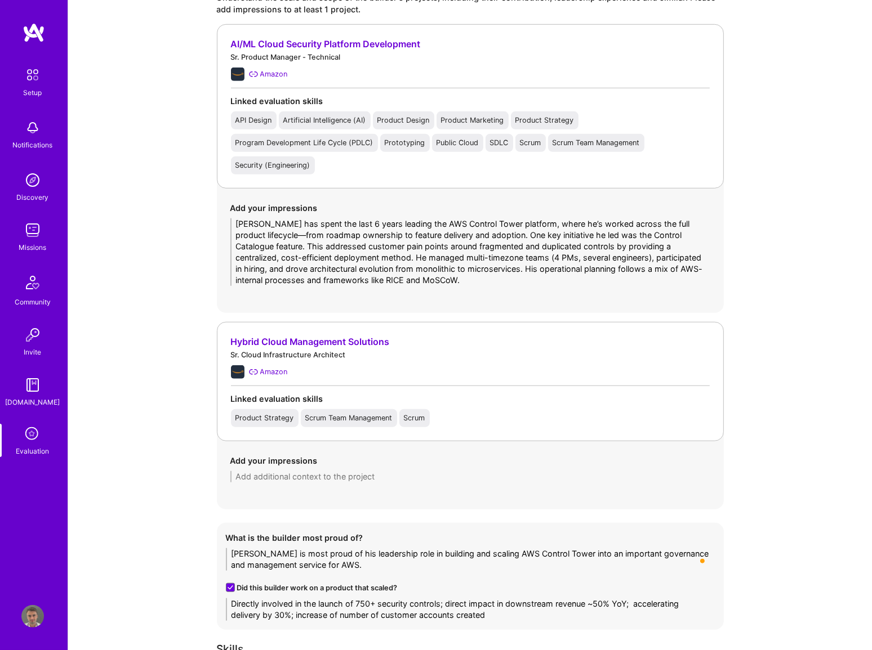
type textarea "[PERSON_NAME] is most proud of his leadership role in building and scaling AWS …"
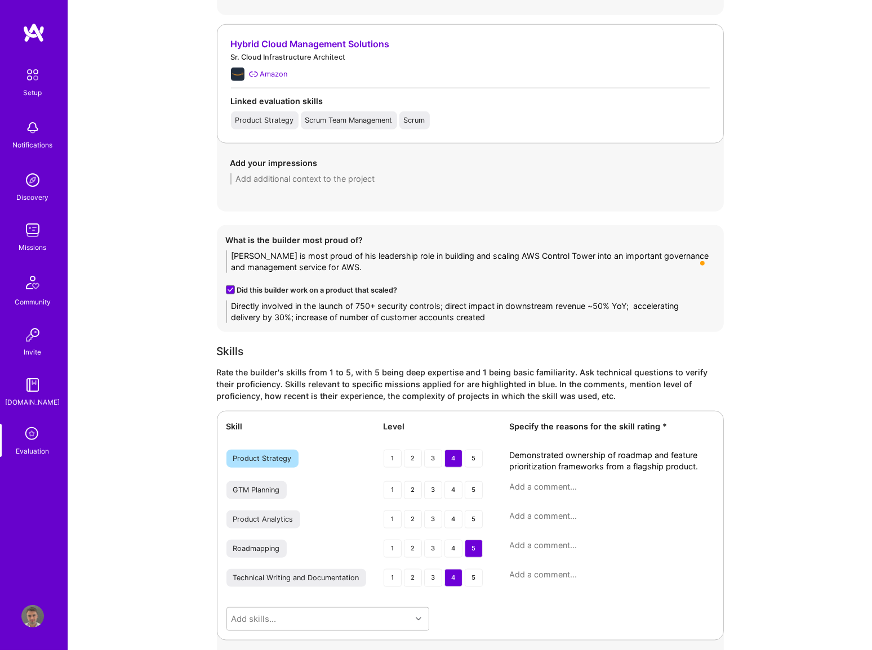
scroll to position [1228, 0]
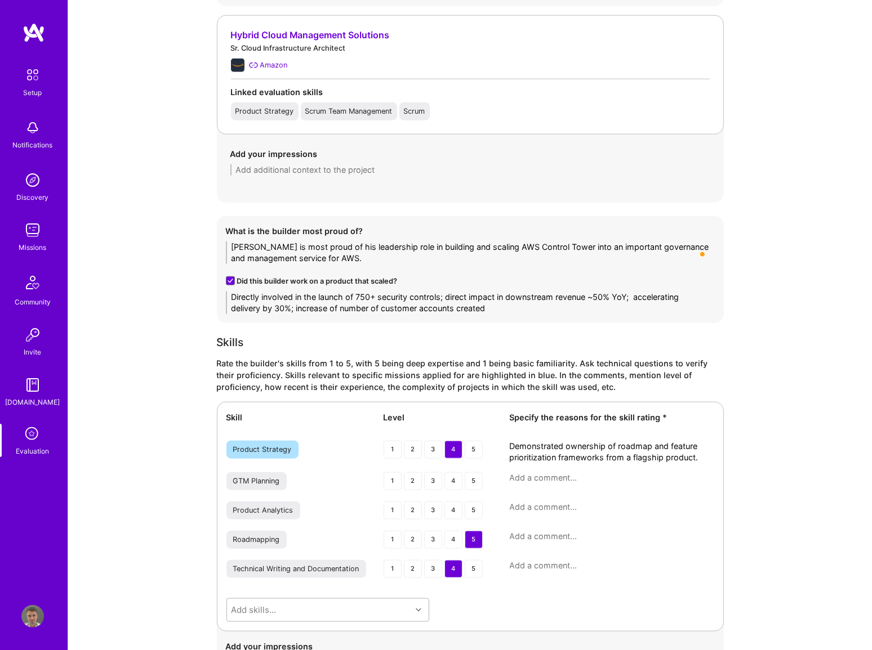
click at [385, 615] on div "Add skills..." at bounding box center [327, 611] width 203 height 24
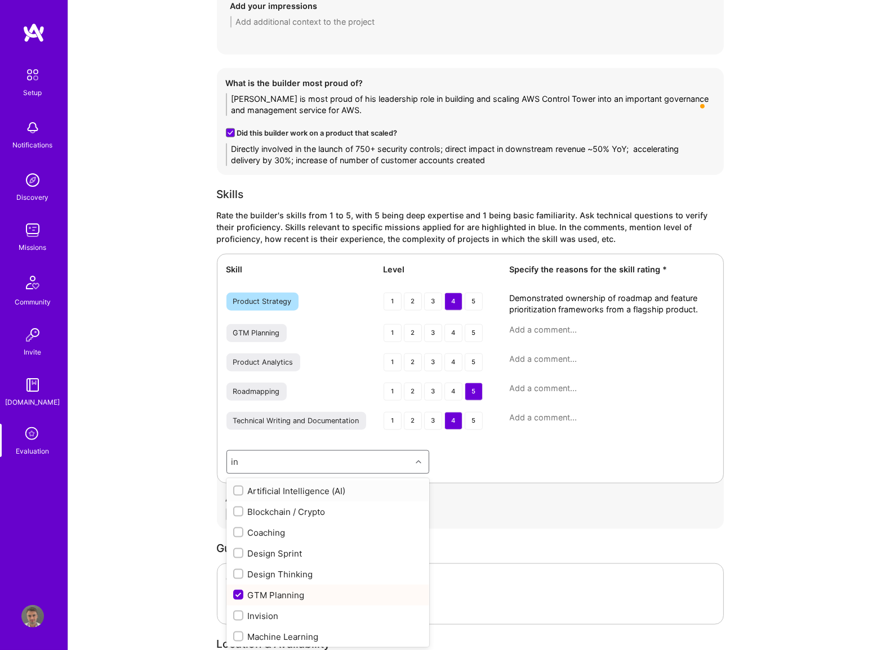
type input "i"
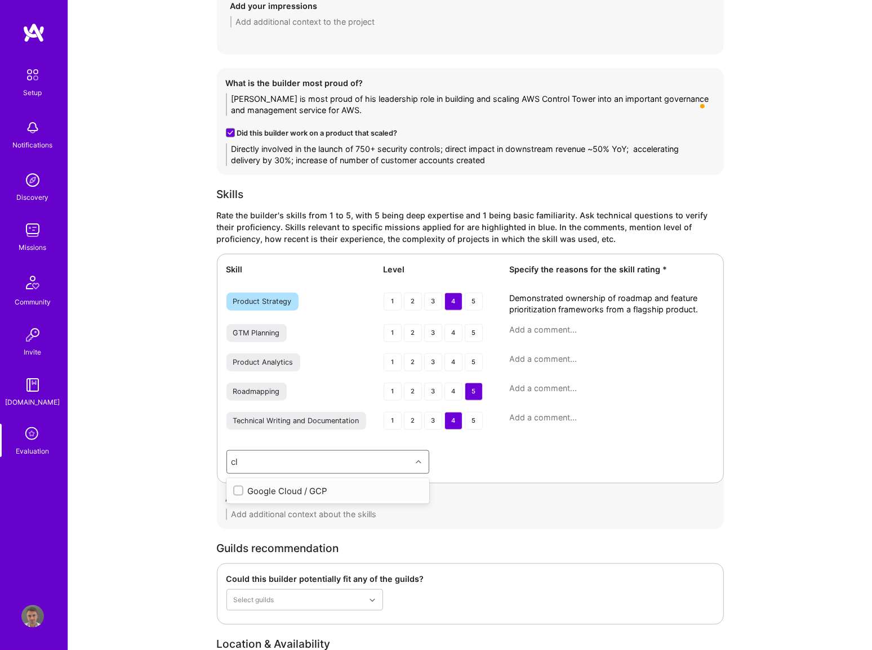
type input "c"
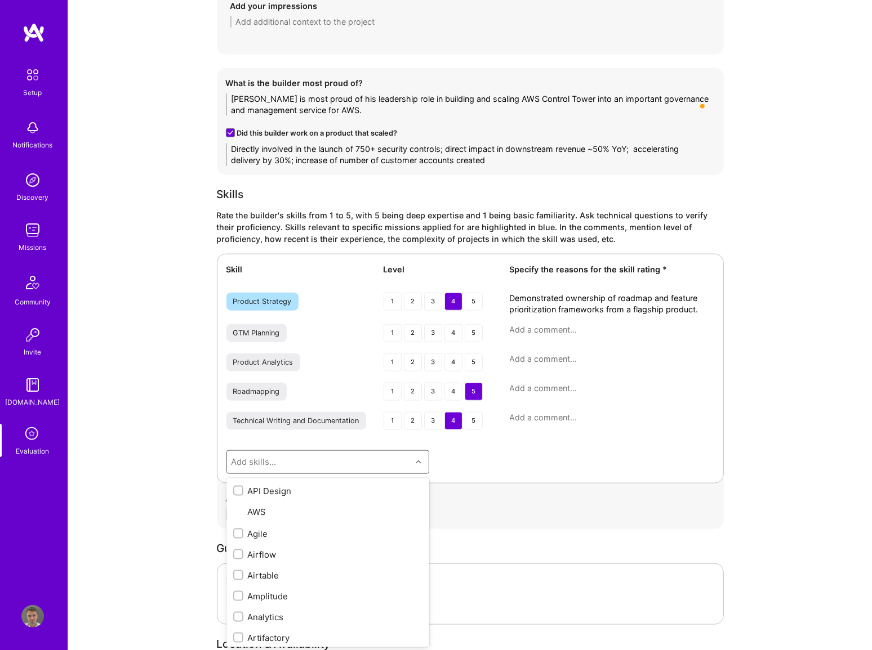
type input "i"
type input "a"
checkbox input "true"
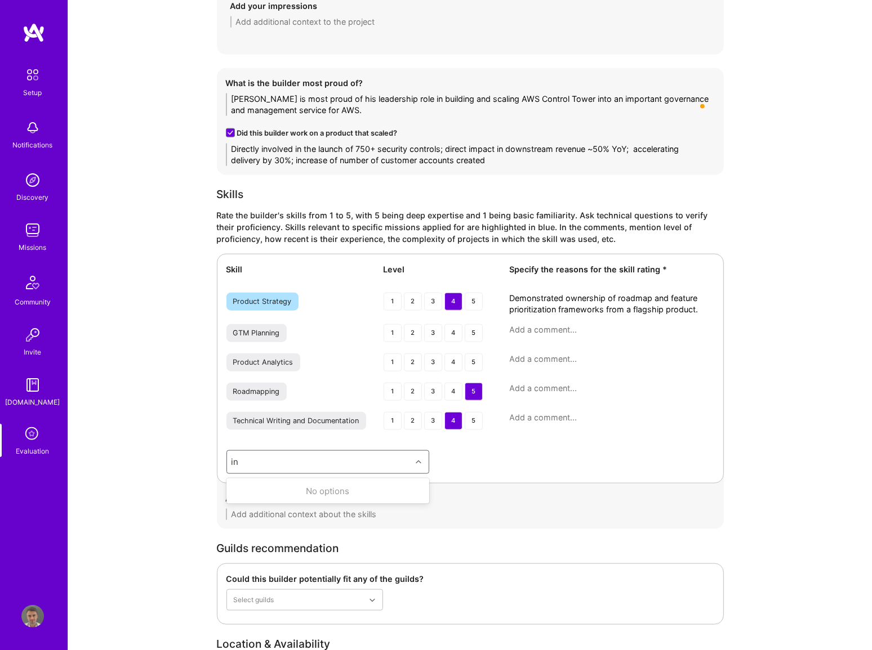
type input "i"
type input "s"
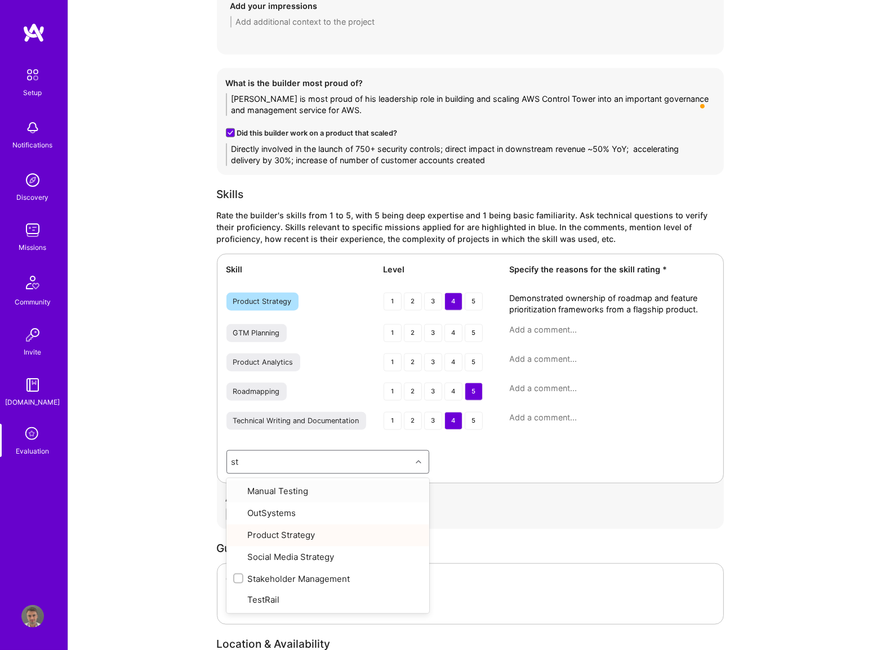
type input "sta"
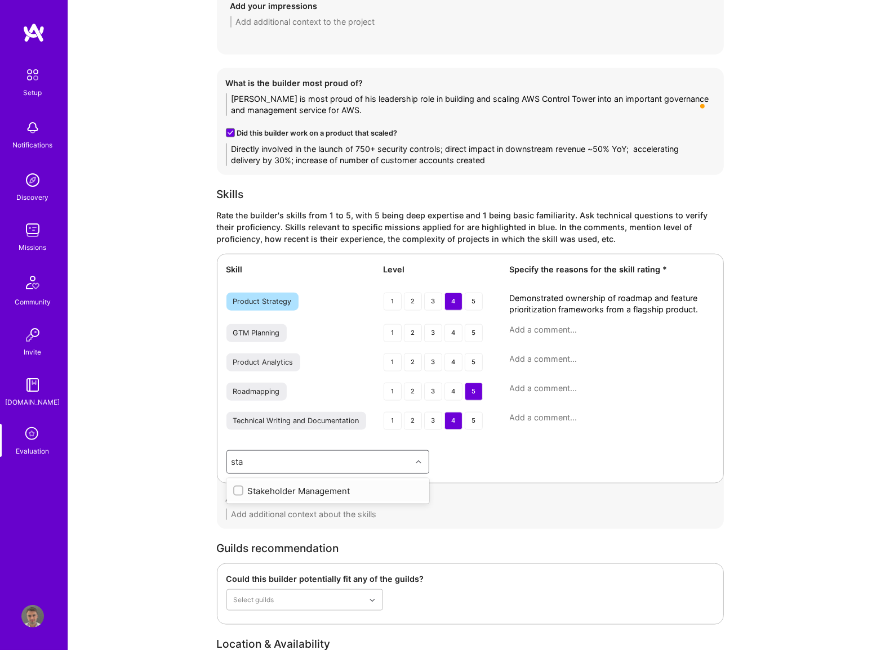
click at [327, 493] on div "Stakeholder Management" at bounding box center [327, 491] width 189 height 12
checkbox input "true"
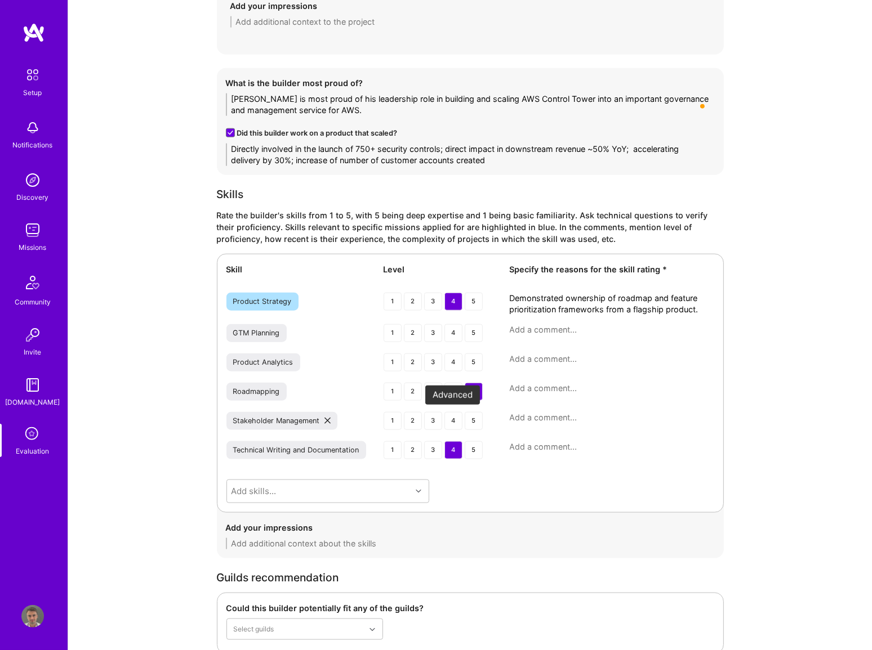
click at [452, 421] on div "4" at bounding box center [453, 421] width 18 height 18
drag, startPoint x: 627, startPoint y: 306, endPoint x: 697, endPoint y: 306, distance: 70.4
click at [697, 306] on textarea "Demonstrated ownership of roadmap and feature prioritization frameworks from a …" at bounding box center [612, 304] width 204 height 23
type textarea "Demonstrated ownership of roadmap and feature prioritization frameworks from AW…"
click at [349, 490] on div "Add skills..." at bounding box center [327, 492] width 203 height 24
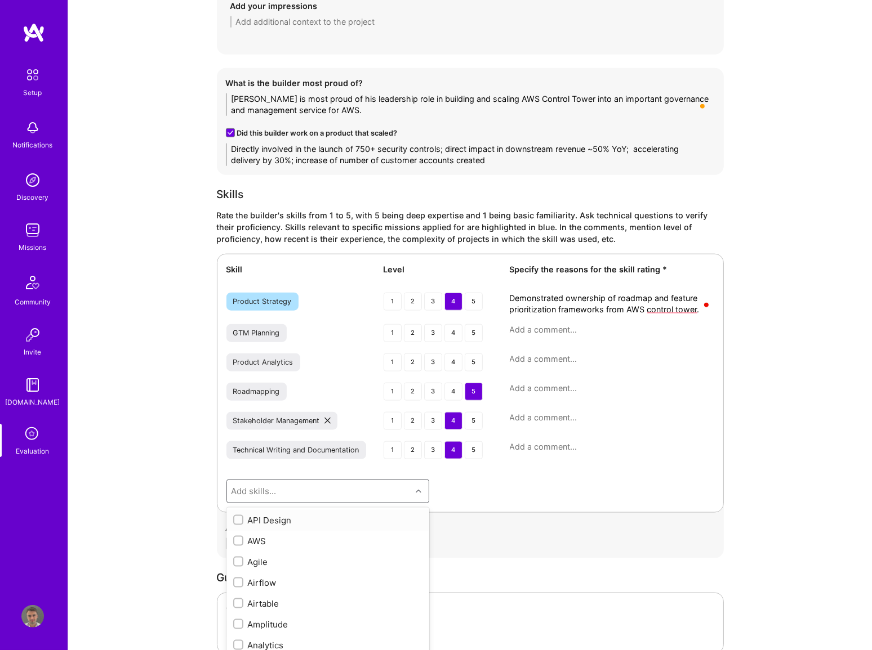
scroll to position [1405, 0]
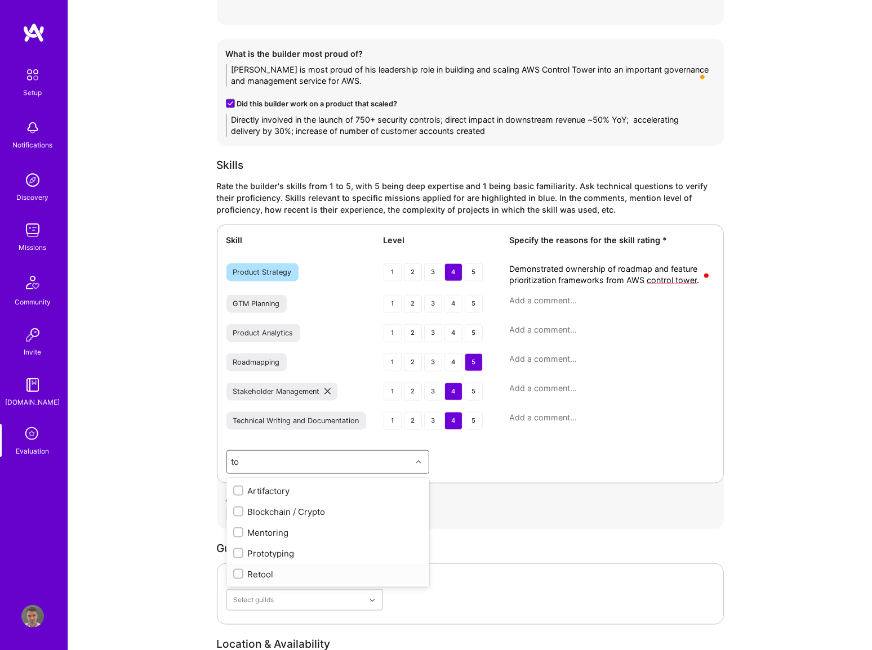
type input "t"
type input "p"
type input "r"
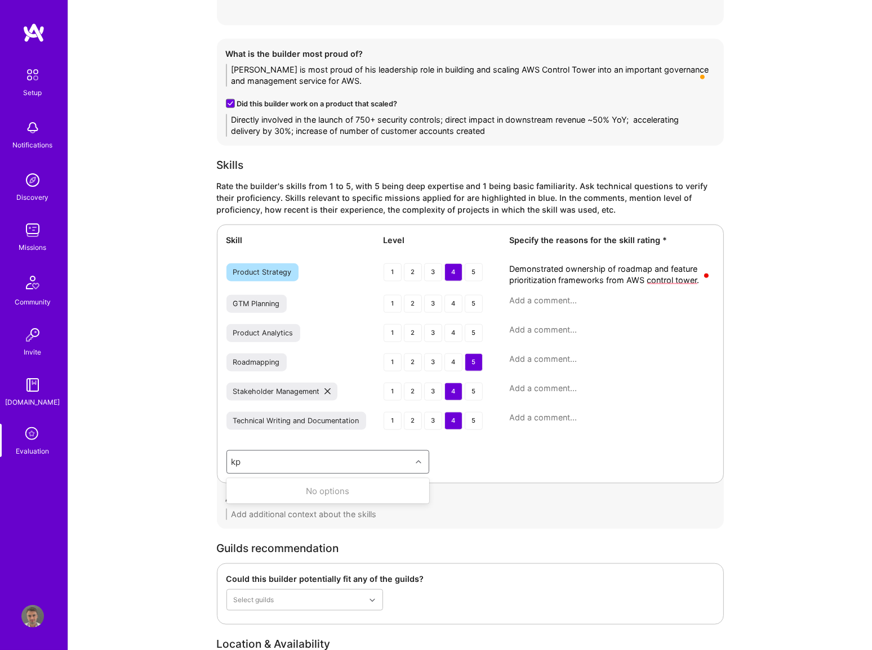
type input "k"
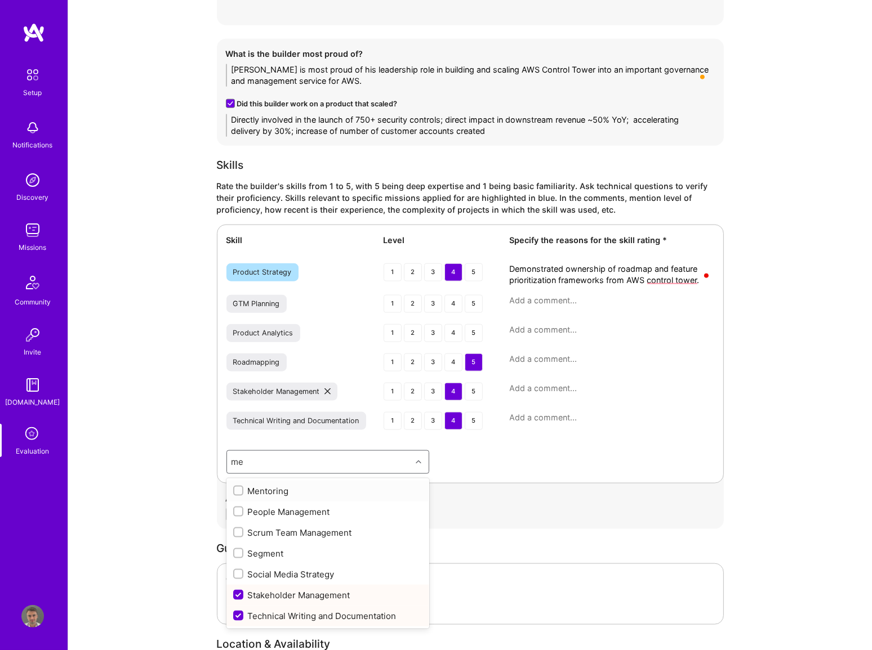
type input "m"
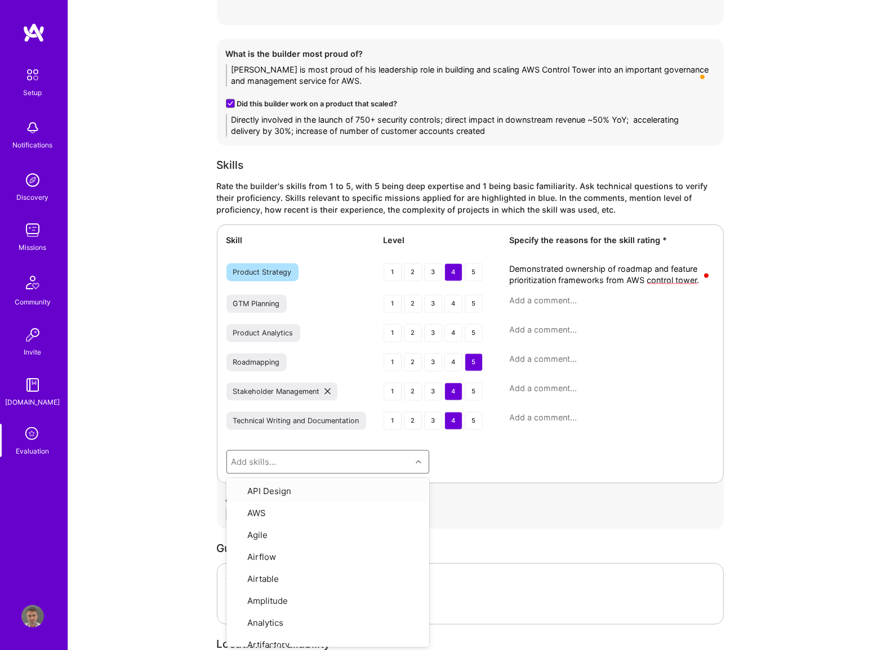
click at [532, 355] on textarea at bounding box center [612, 359] width 204 height 11
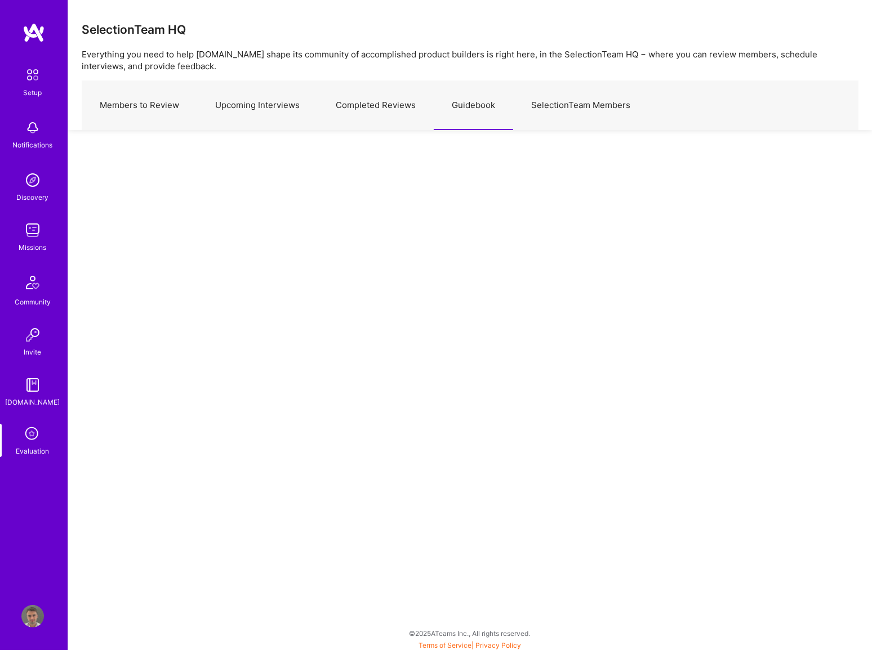
click at [35, 430] on icon at bounding box center [32, 434] width 21 height 21
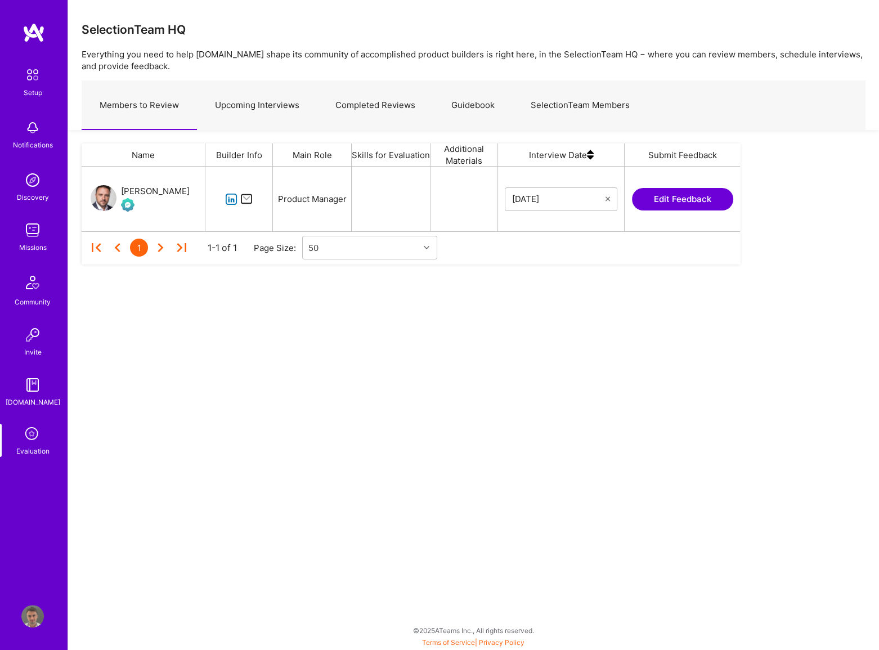
scroll to position [56, 651]
click at [285, 101] on link "Upcoming Interviews" at bounding box center [257, 105] width 120 height 49
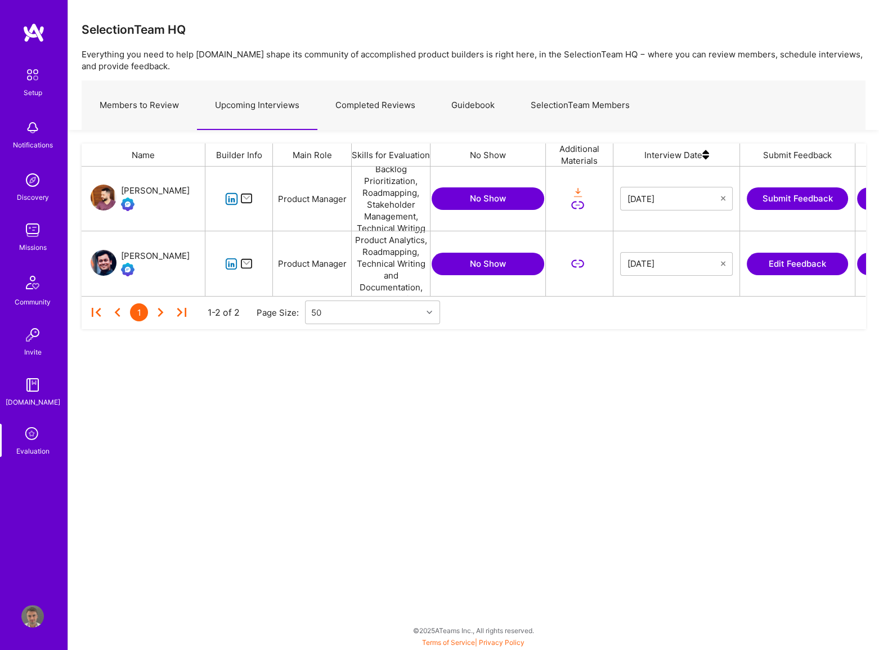
scroll to position [122, 776]
click at [233, 262] on icon "grid" at bounding box center [231, 264] width 13 height 13
click at [153, 257] on div "[PERSON_NAME]" at bounding box center [155, 256] width 69 height 14
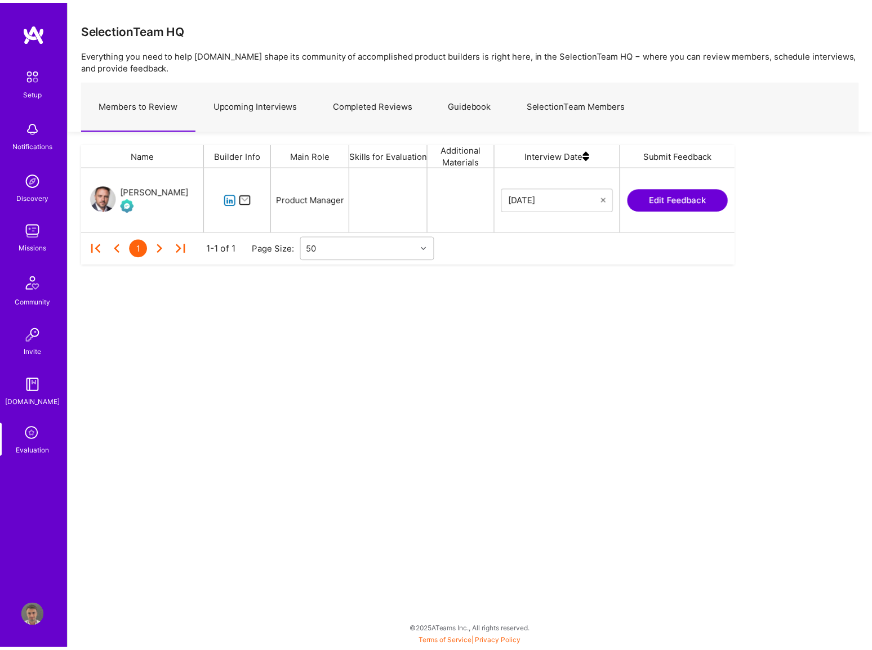
scroll to position [56, 651]
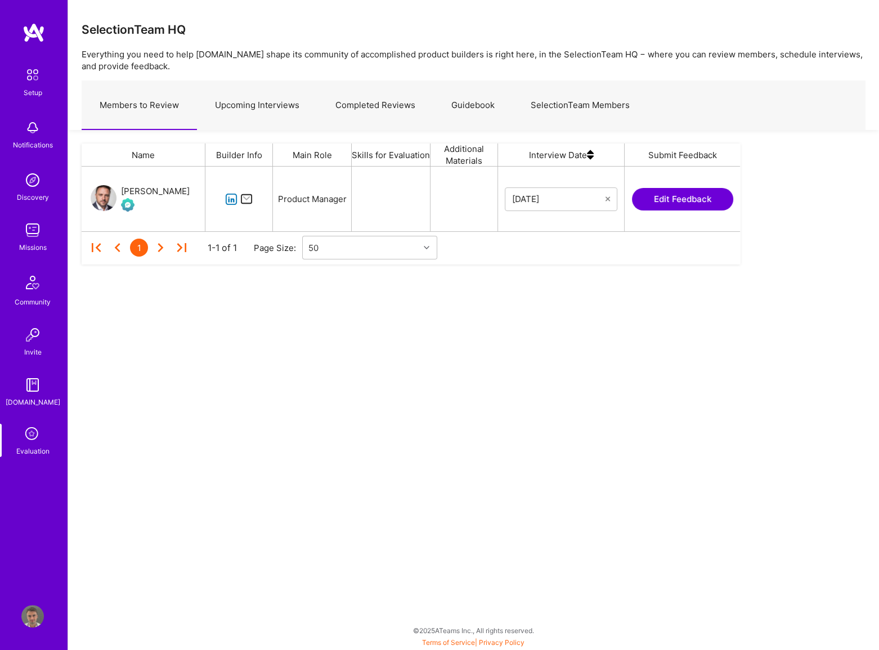
click at [547, 100] on link "SelectionTeam Members" at bounding box center [580, 105] width 135 height 49
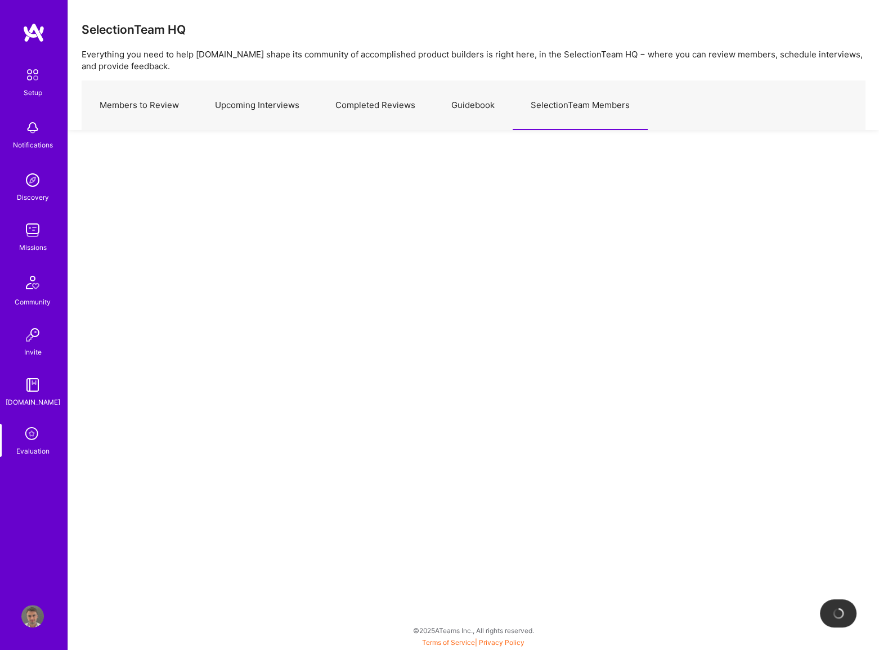
click at [485, 105] on link "Guidebook" at bounding box center [473, 105] width 79 height 49
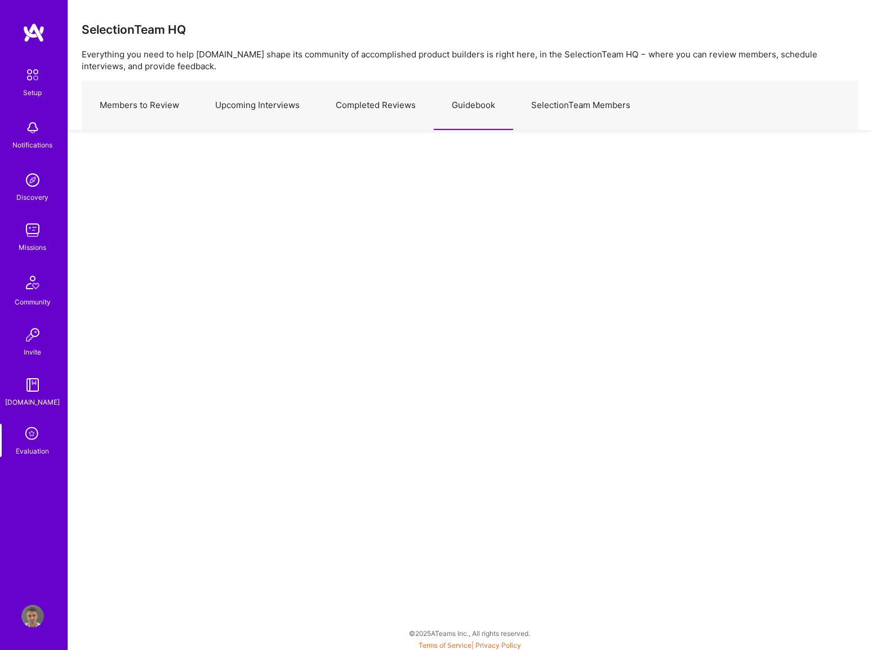
click at [392, 107] on link "Completed Reviews" at bounding box center [376, 105] width 116 height 49
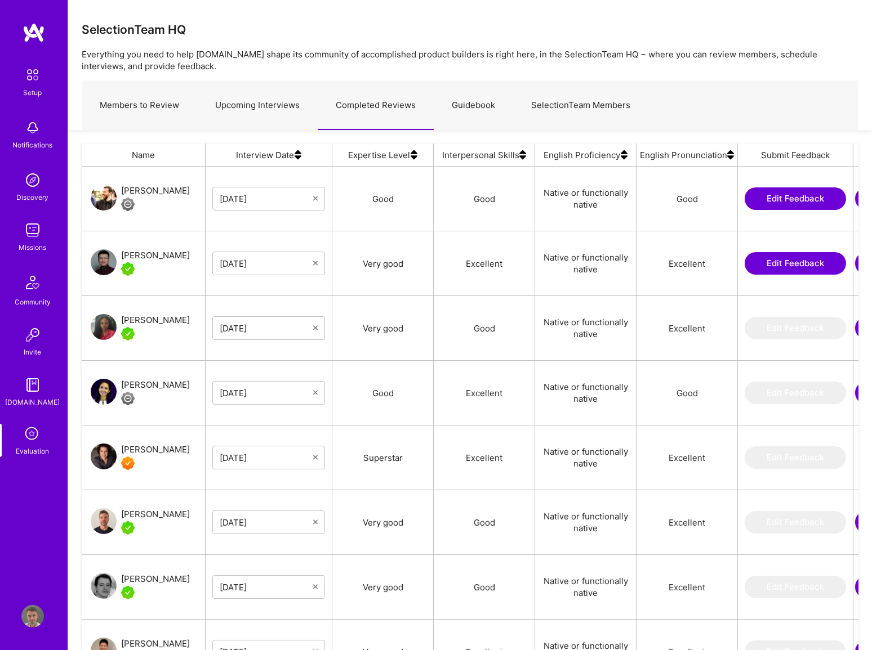
click at [555, 105] on link "SelectionTeam Members" at bounding box center [580, 105] width 135 height 49
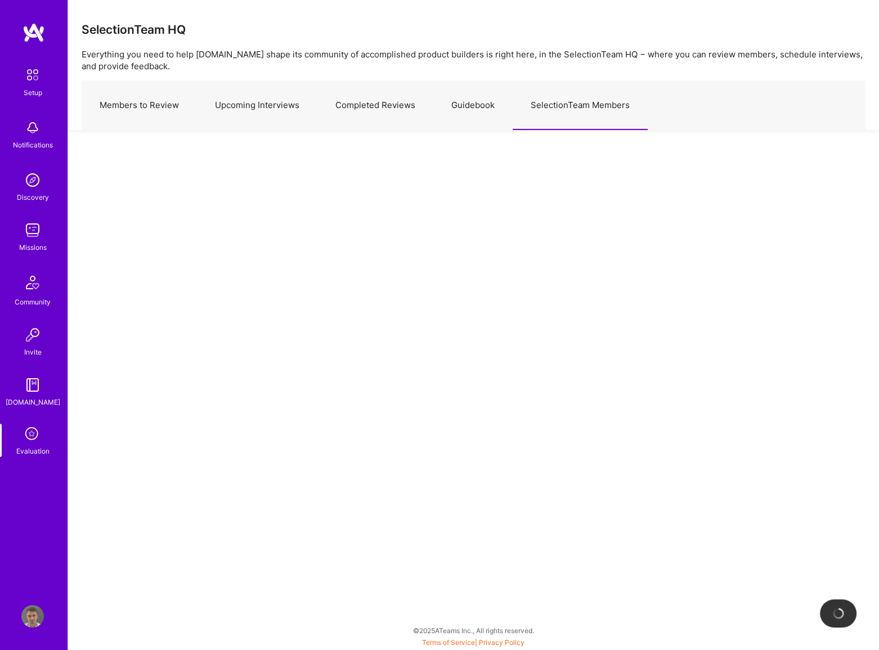
click at [476, 104] on link "Guidebook" at bounding box center [473, 105] width 79 height 49
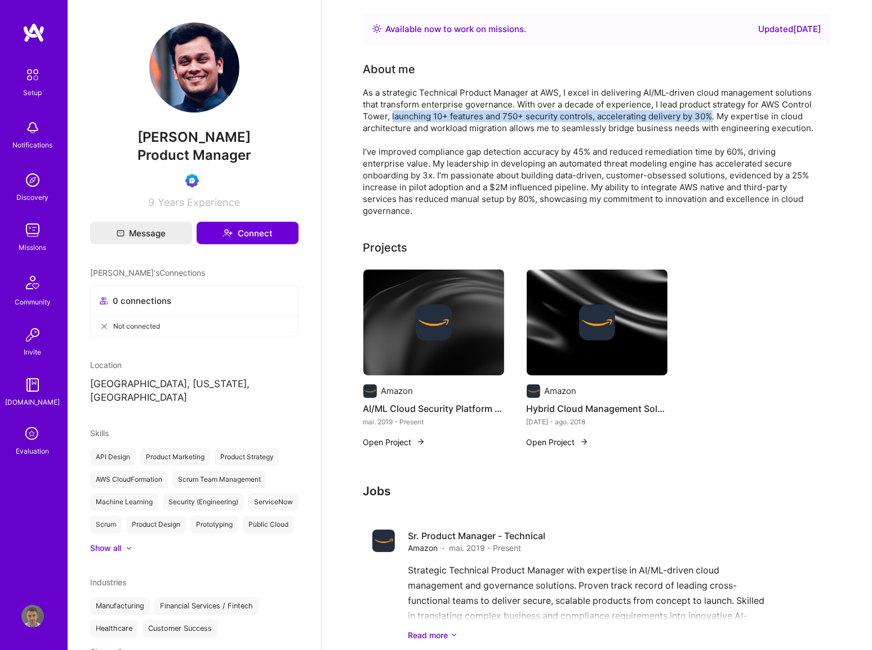
drag, startPoint x: 391, startPoint y: 117, endPoint x: 711, endPoint y: 112, distance: 320.4
click at [711, 112] on div "As a strategic Technical Product Manager at AWS, I excel in delivering AI/ML-dr…" at bounding box center [588, 152] width 450 height 130
copy div "launching 10+ features and 750+ security controls, accelerating delivery by 30%"
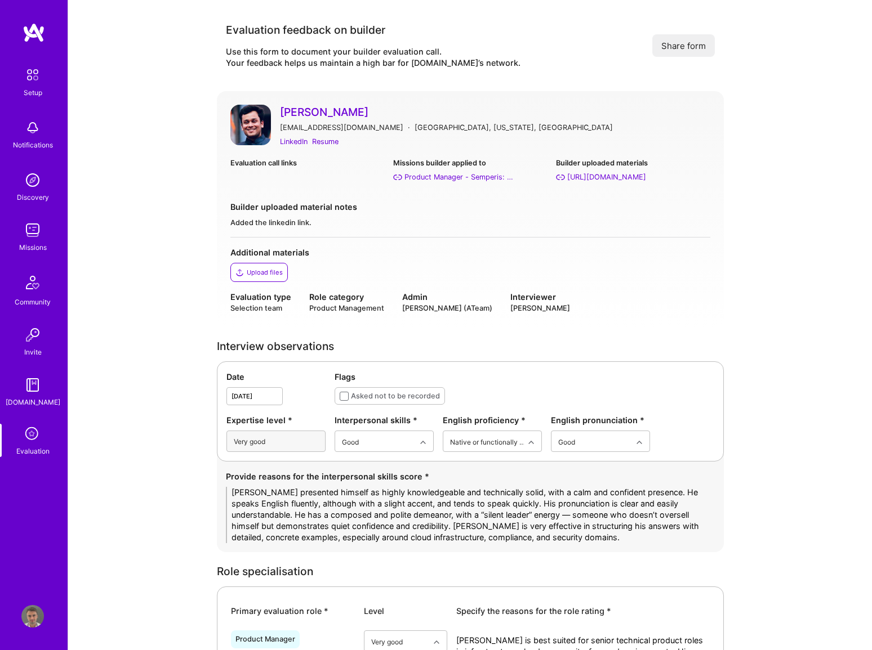
scroll to position [1405, 0]
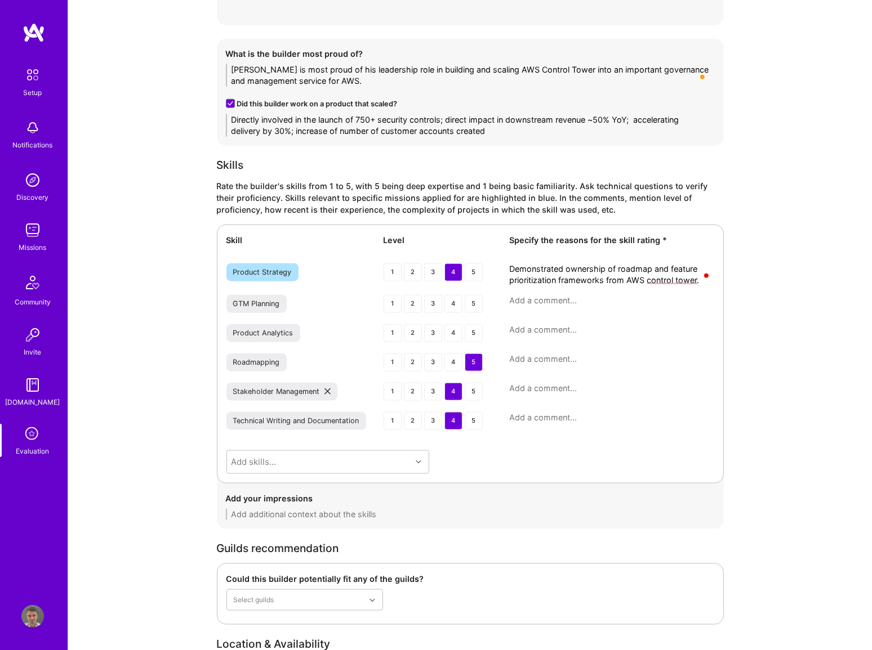
click at [631, 271] on textarea "Demonstrated ownership of roadmap and feature prioritization frameworks from AW…" at bounding box center [612, 274] width 204 height 23
drag, startPoint x: 511, startPoint y: 266, endPoint x: 705, endPoint y: 281, distance: 194.8
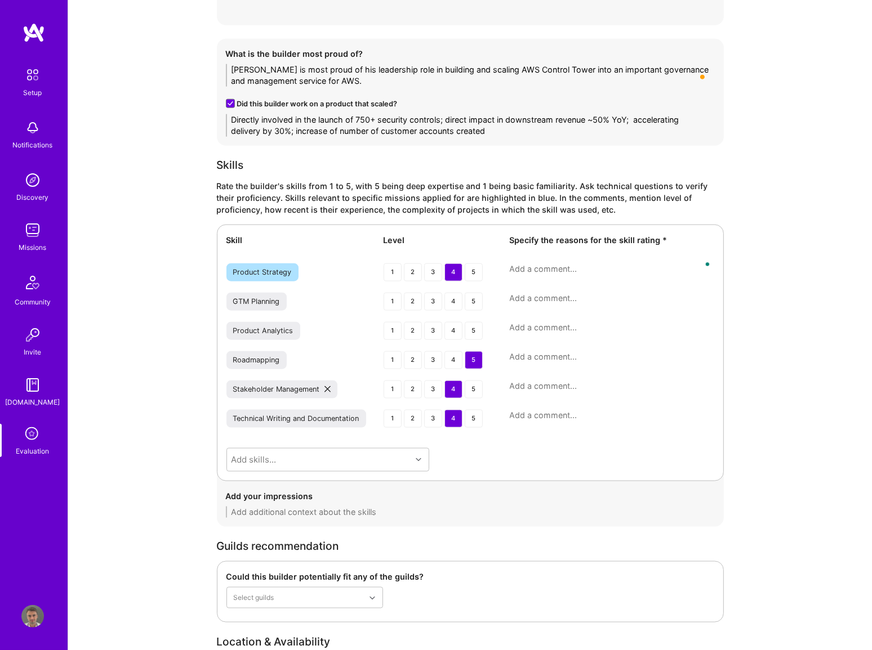
click at [535, 358] on textarea at bounding box center [612, 356] width 204 height 11
paste textarea "Demonstrated ownership of roadmap and feature prioritization frameworks from AW…"
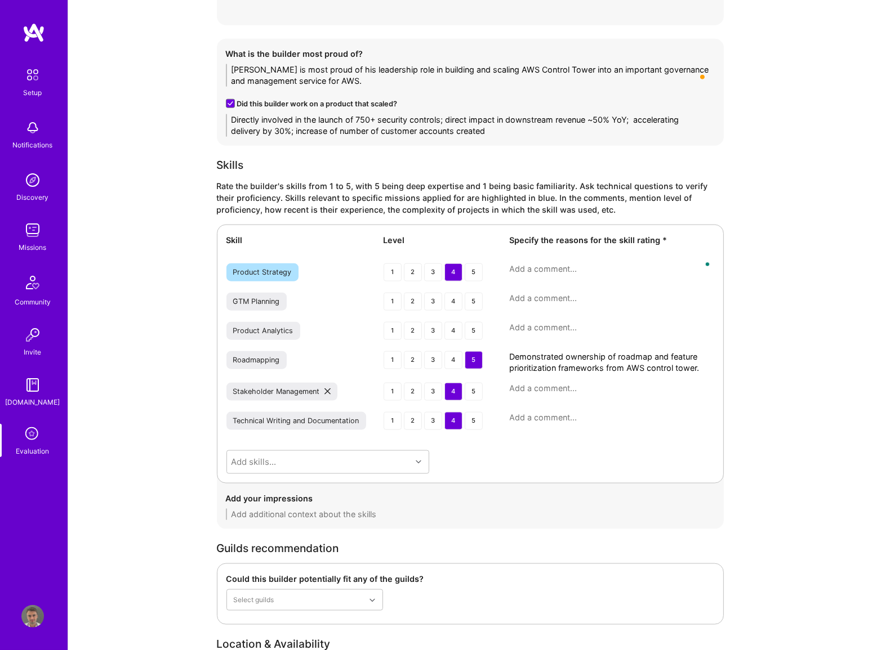
scroll to position [0, 0]
type textarea "Demonstrated ownership of roadmap and feature prioritization frameworks from AW…"
click at [449, 359] on div "4" at bounding box center [453, 360] width 18 height 18
click at [556, 264] on textarea "To enrich screen reader interactions, please activate Accessibility in Grammarl…" at bounding box center [612, 268] width 204 height 11
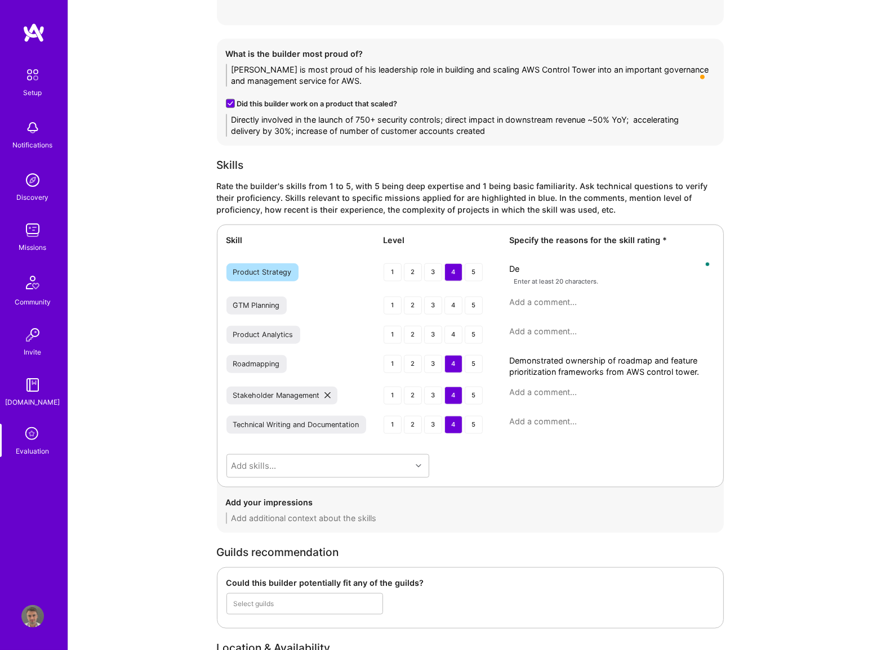
type textarea "D"
type textarea "r"
type textarea "R"
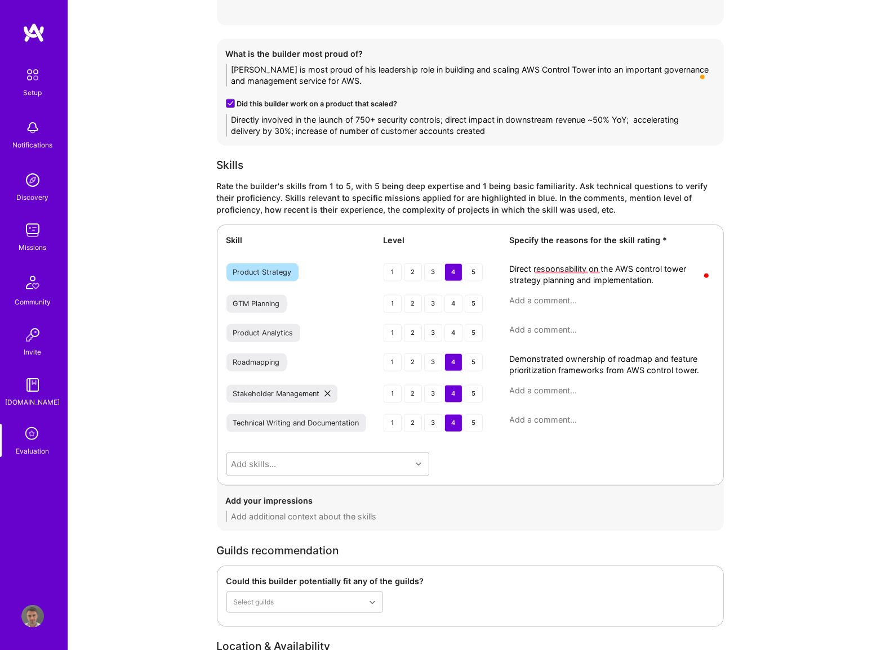
type textarea "Direct responsability on the AWS control tower strategy planning and implementa…"
click at [326, 517] on textarea at bounding box center [470, 516] width 489 height 11
paste textarea "Led 750+ controls, domain expert on compliance tooling at scale."
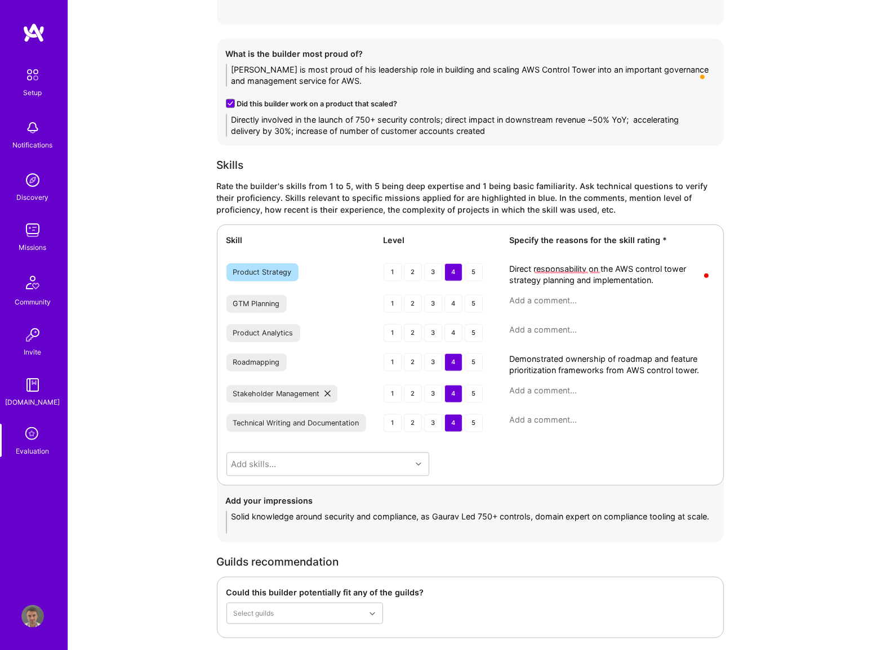
drag, startPoint x: 468, startPoint y: 515, endPoint x: 478, endPoint y: 505, distance: 13.9
click at [467, 515] on textarea "Solid knowledge around security and compliance, as Gaurav Led 750+ controls, do…" at bounding box center [470, 522] width 489 height 23
drag, startPoint x: 530, startPoint y: 514, endPoint x: 625, endPoint y: 532, distance: 96.2
click at [625, 532] on textarea "Solid knowledge around security and compliance, as Gaurav led 750+ controls, do…" at bounding box center [470, 522] width 489 height 23
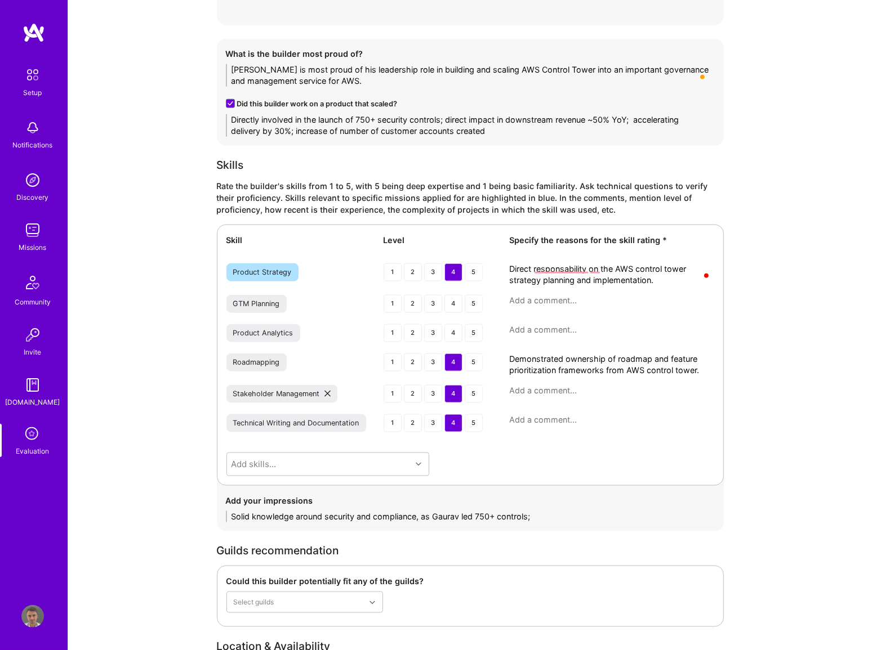
type textarea "Solid knowledge around security and compliance, as Gaurav led 750+ controls;"
click at [564, 388] on textarea at bounding box center [612, 390] width 204 height 11
paste textarea "Strong communication and diplomacy; examples of handling customer conflicts wel…"
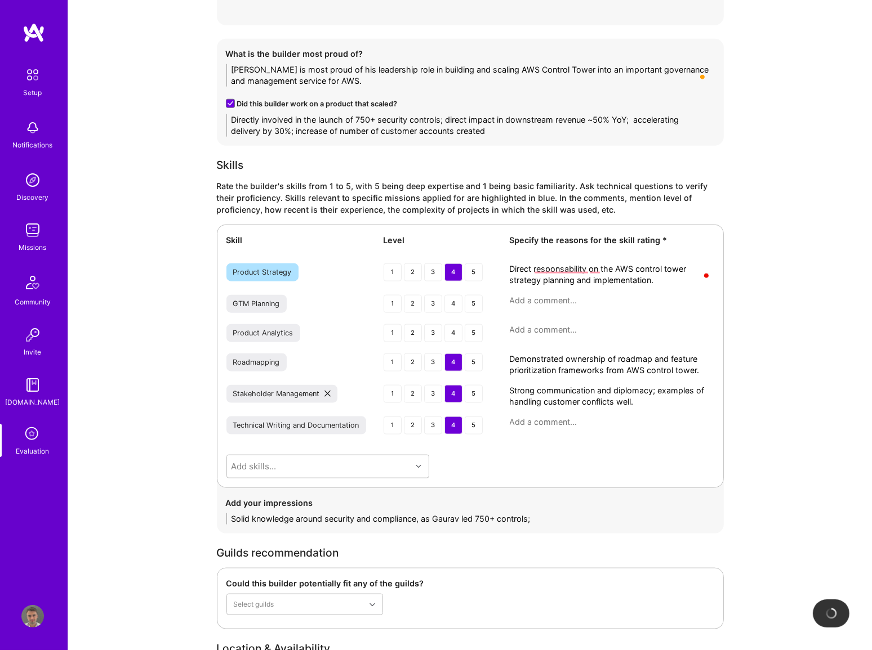
click at [660, 387] on textarea "Strong communication and diplomacy; examples of handling customer conflicts wel…" at bounding box center [612, 396] width 204 height 23
drag, startPoint x: 669, startPoint y: 400, endPoint x: 682, endPoint y: 403, distance: 12.6
click at [685, 400] on textarea "Strong communication and diplomacy; good examples of handling customer conflict…" at bounding box center [612, 396] width 204 height 23
type textarea "Strong communication and diplomacy; good examples of handling customer conflict…"
click at [578, 518] on textarea "Solid knowledge around security and compliance, as Gaurav led 750+ controls;" at bounding box center [470, 518] width 489 height 11
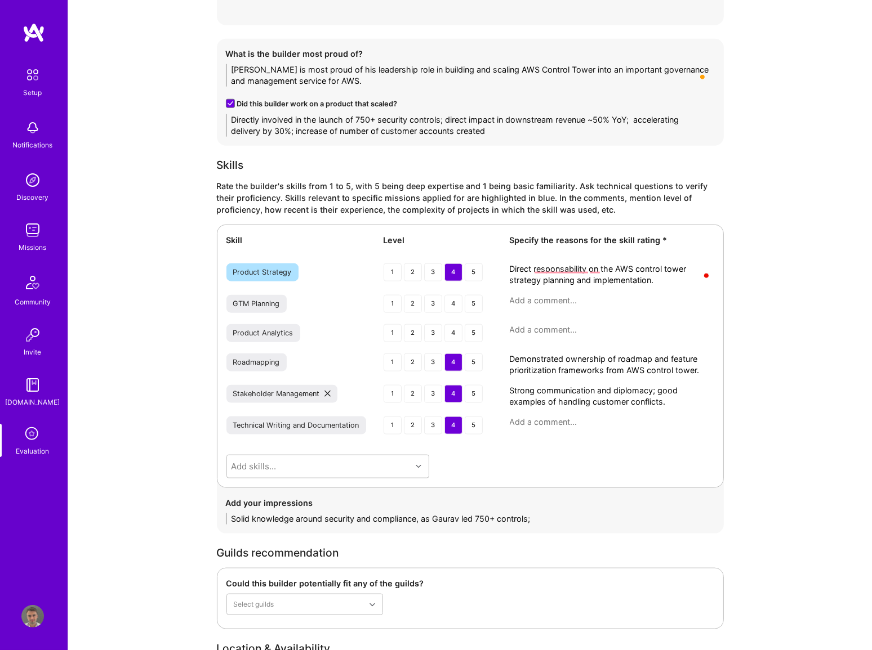
paste textarea "Uses RICE, MoSCoW; also applies GenAI in roadmap planning."
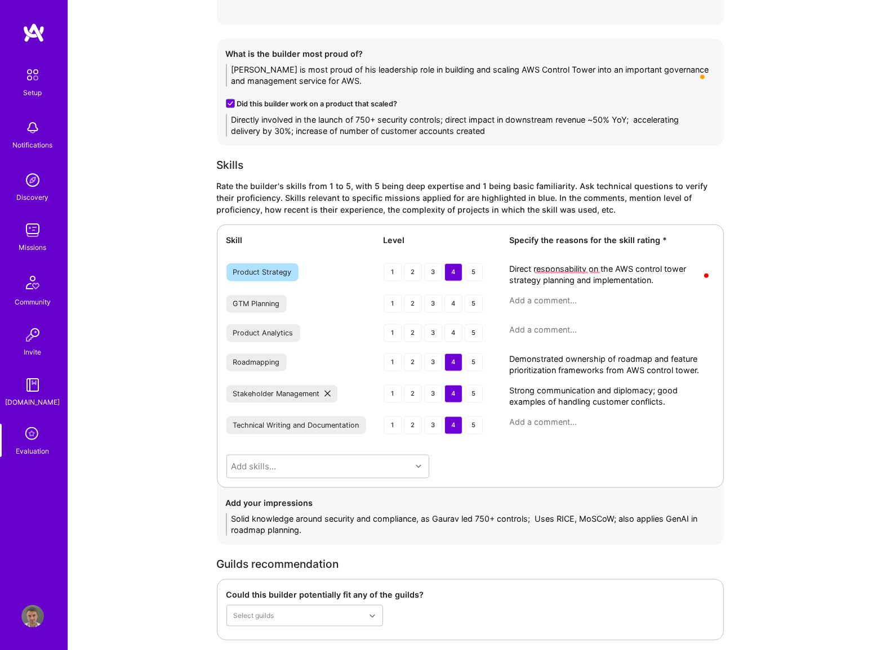
type textarea "Solid knowledge around security and compliance, as Gaurav led 750+ controls; Us…"
click at [456, 428] on div "4" at bounding box center [453, 426] width 18 height 18
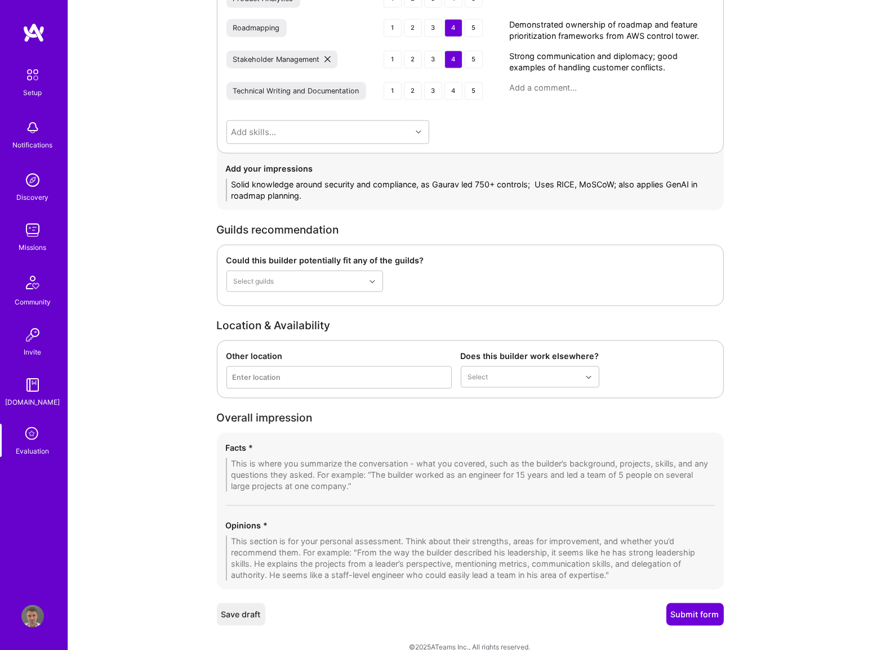
scroll to position [1754, 0]
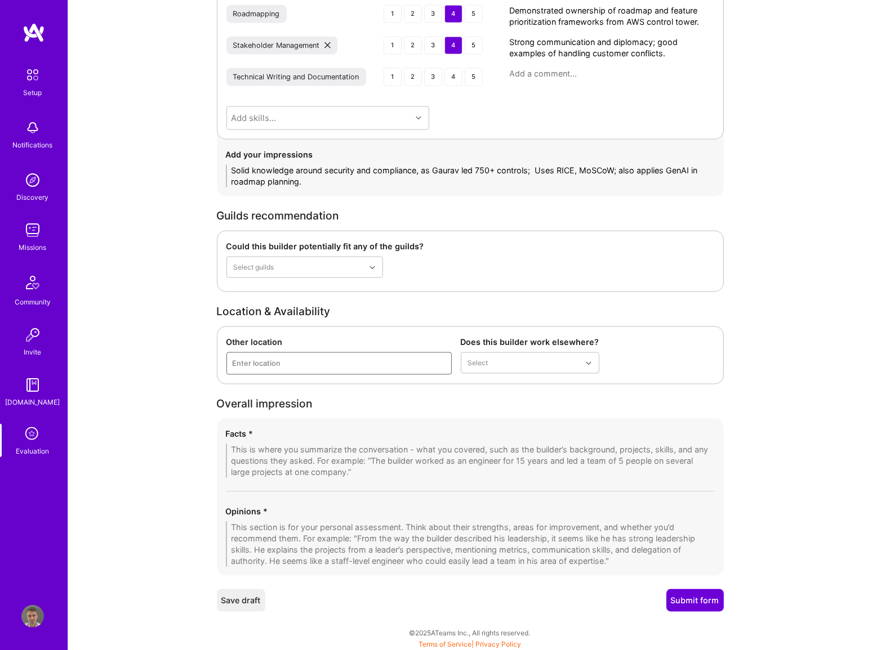
click at [271, 360] on div "Enter location" at bounding box center [257, 364] width 48 height 12
type input "Dallas"
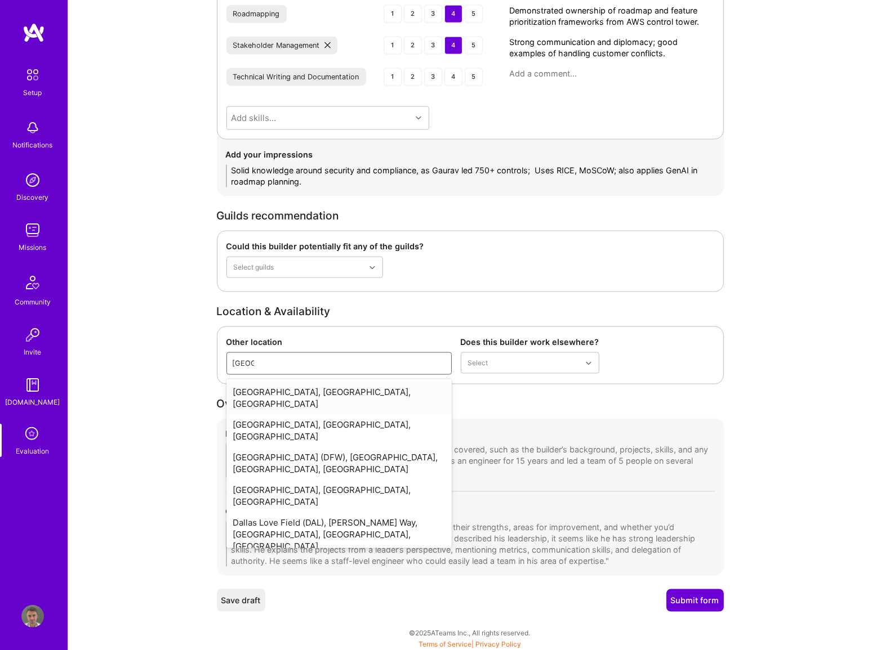
click at [273, 388] on div "[GEOGRAPHIC_DATA], [GEOGRAPHIC_DATA], [GEOGRAPHIC_DATA]" at bounding box center [338, 398] width 225 height 33
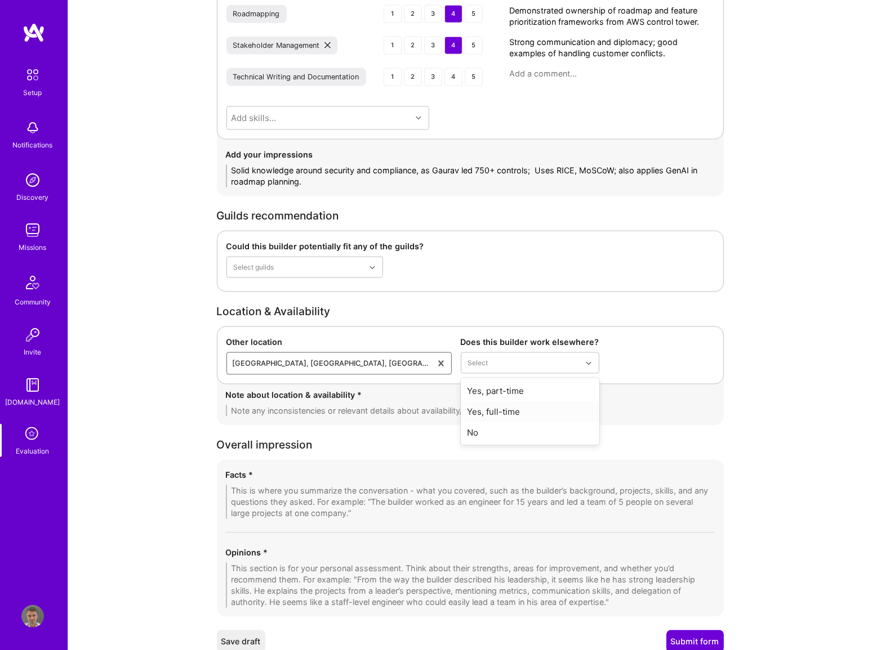
click at [522, 407] on div "Yes, full-time" at bounding box center [530, 411] width 139 height 21
click at [352, 409] on textarea at bounding box center [470, 410] width 489 height 11
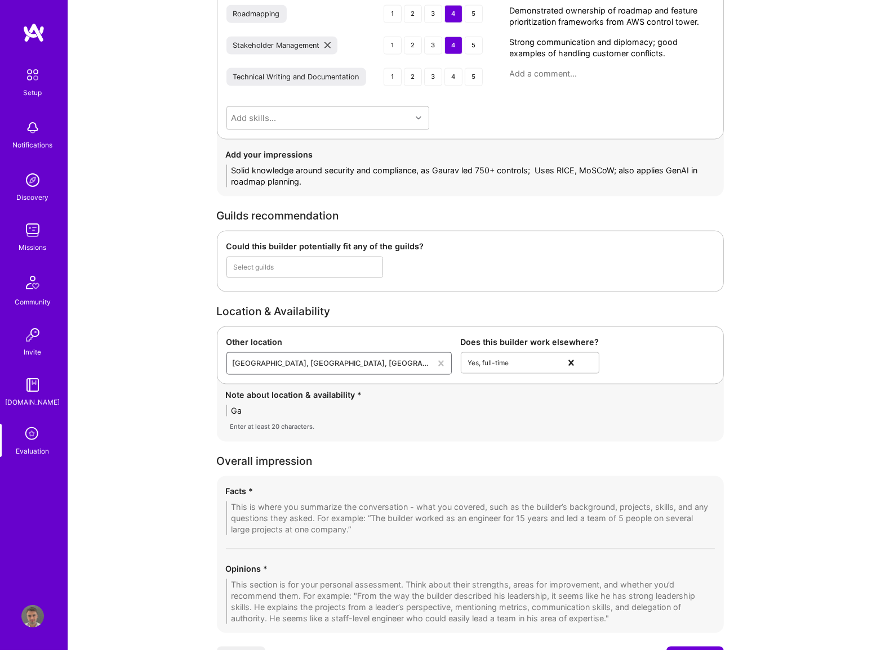
type textarea "G"
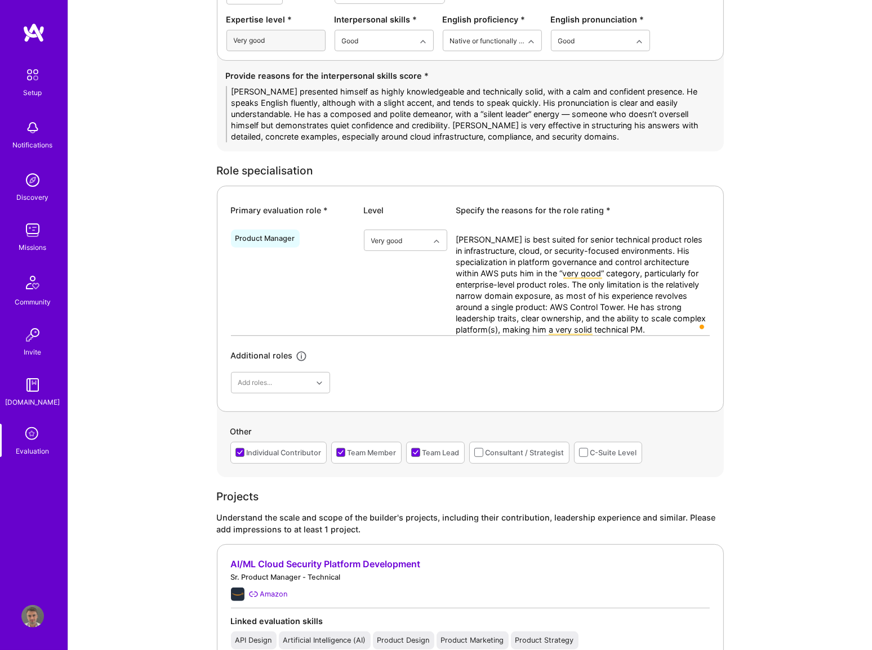
scroll to position [372, 0]
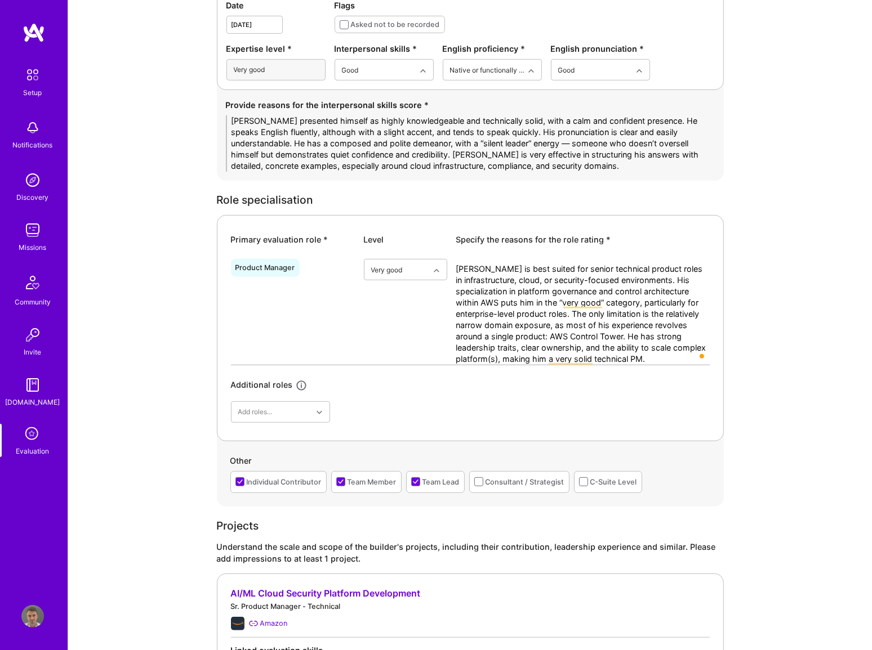
type textarea "Please take in consideration that [PERSON_NAME] is not interested in leave his …"
click at [504, 121] on textarea "Gaurav presented himself as highly knowledgeable and technically solid, with a …" at bounding box center [470, 143] width 489 height 56
type textarea "Gaurav presented himself as highly knowledgeable and technically solid prof, wi…"
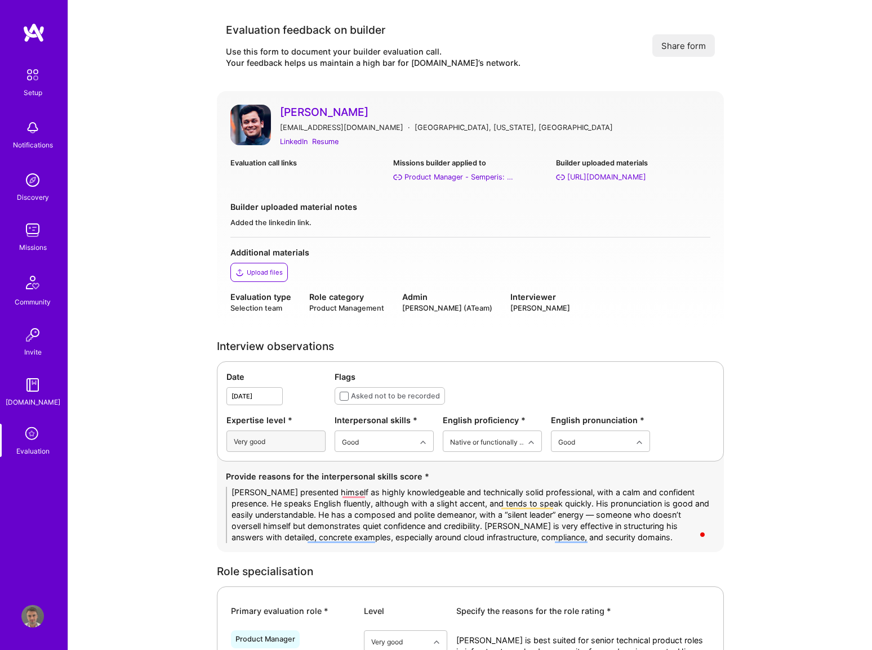
scroll to position [1807, 0]
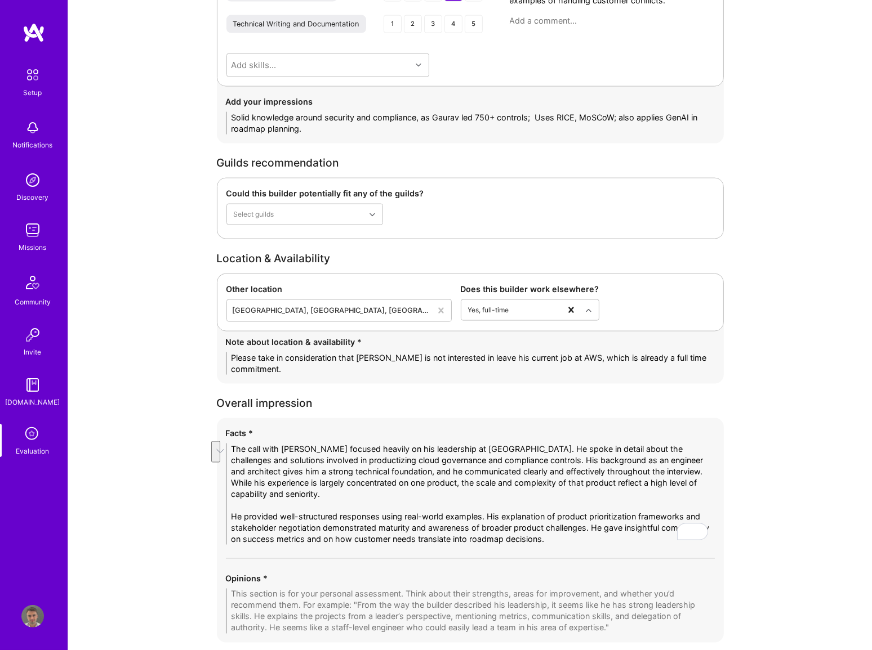
drag, startPoint x: 594, startPoint y: 526, endPoint x: 611, endPoint y: 537, distance: 20.3
click at [611, 537] on textarea "The call with [PERSON_NAME] focused heavily on his leadership at [GEOGRAPHIC_DA…" at bounding box center [470, 494] width 489 height 101
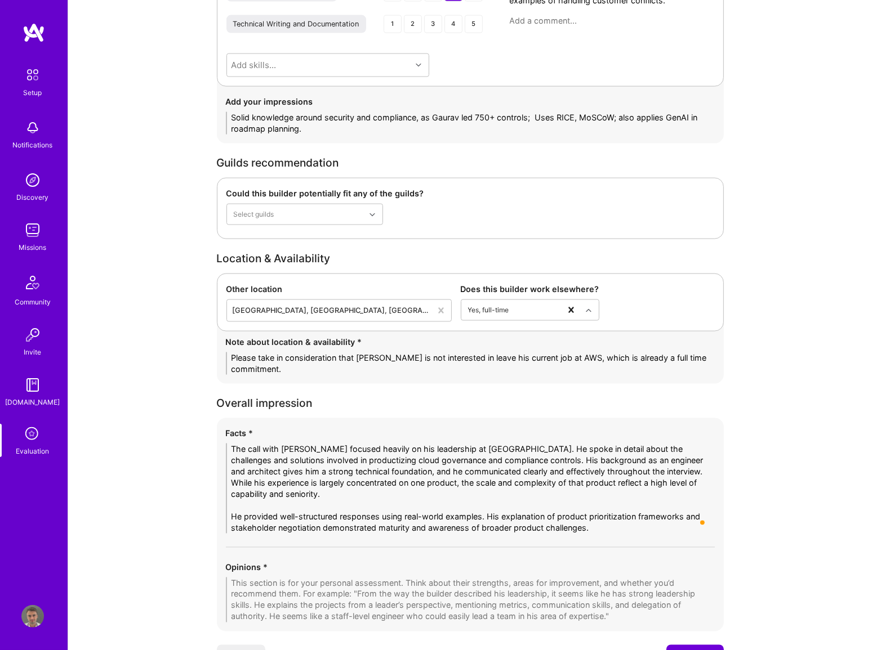
type textarea "The call with [PERSON_NAME] focused heavily on his leadership at [GEOGRAPHIC_DA…"
click at [392, 590] on textarea "To enrich screen reader interactions, please activate Accessibility in Grammarl…" at bounding box center [470, 600] width 489 height 45
click at [385, 583] on textarea "To enrich screen reader interactions, please activate Accessibility in Grammarl…" at bounding box center [470, 600] width 489 height 45
paste textarea "Loremi do s ametco-adipi, elitseddoei temporin utlabor etdolor mag ali enimadmi…"
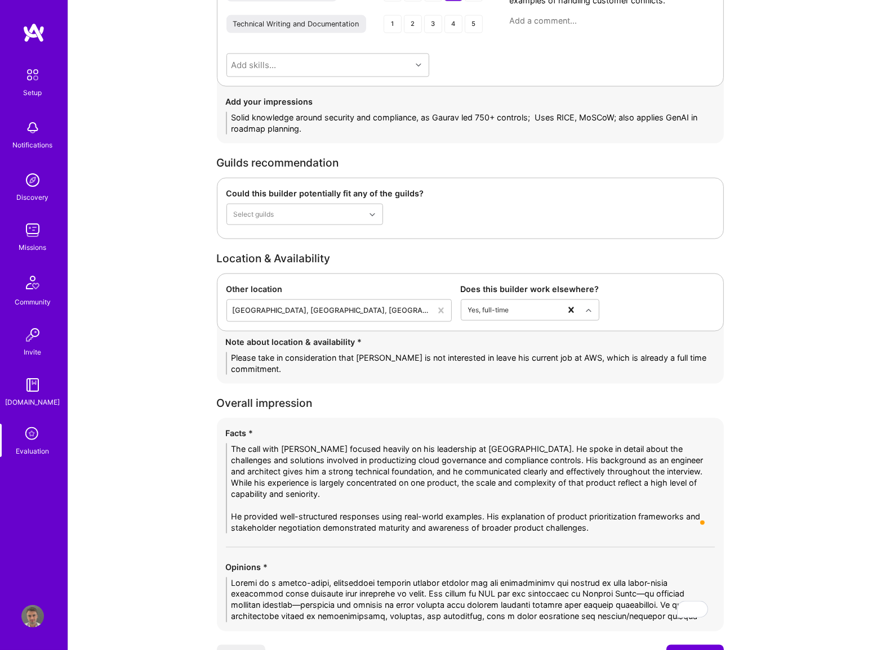
scroll to position [0, 0]
type textarea "Loremi do s ametco-adipi, elitseddoei temporin utlabor etdolor mag ali enimadmi…"
click at [231, 515] on textarea "The call with [PERSON_NAME] focused heavily on his leadership at [GEOGRAPHIC_DA…" at bounding box center [470, 489] width 489 height 90
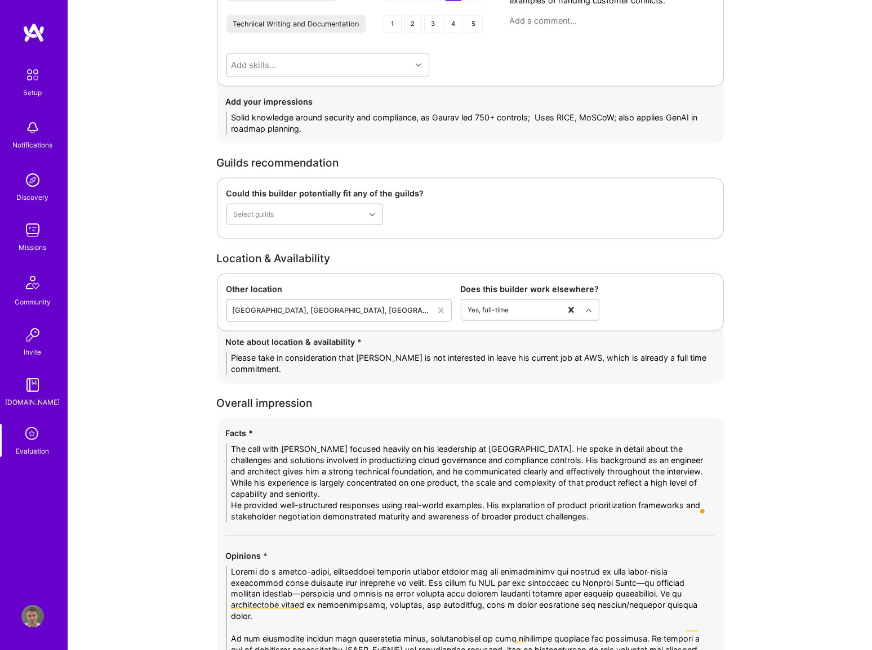
scroll to position [1953, 0]
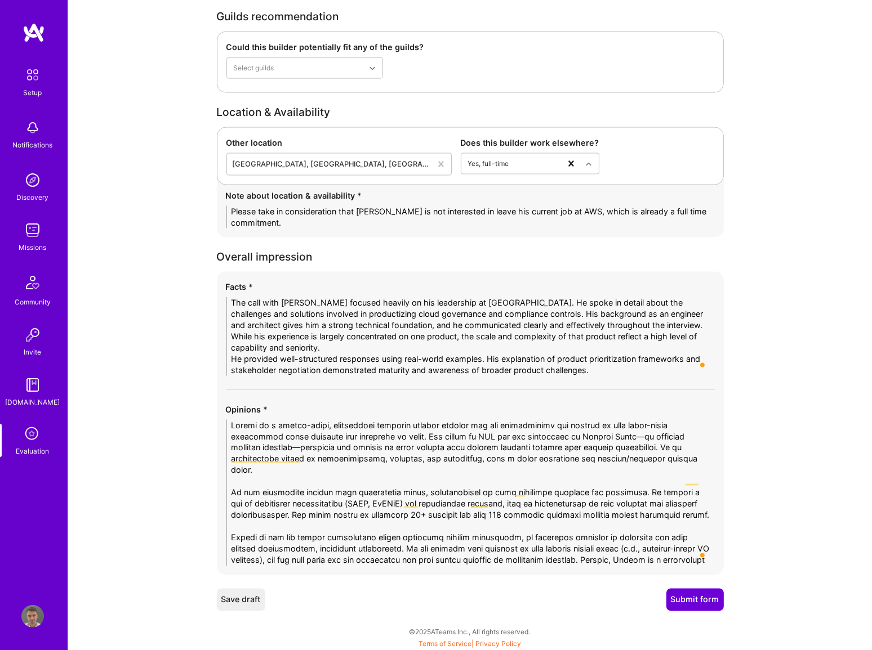
type textarea "The call with [PERSON_NAME] focused heavily on his leadership at [GEOGRAPHIC_DA…"
drag, startPoint x: 423, startPoint y: 434, endPoint x: 666, endPoint y: 435, distance: 242.7
click at [666, 435] on textarea "To enrich screen reader interactions, please activate Accessibility in Grammarl…" at bounding box center [470, 493] width 489 height 146
click at [614, 435] on textarea "To enrich screen reader interactions, please activate Accessibility in Grammarl…" at bounding box center [470, 493] width 489 height 146
drag, startPoint x: 632, startPoint y: 432, endPoint x: 303, endPoint y: 447, distance: 329.7
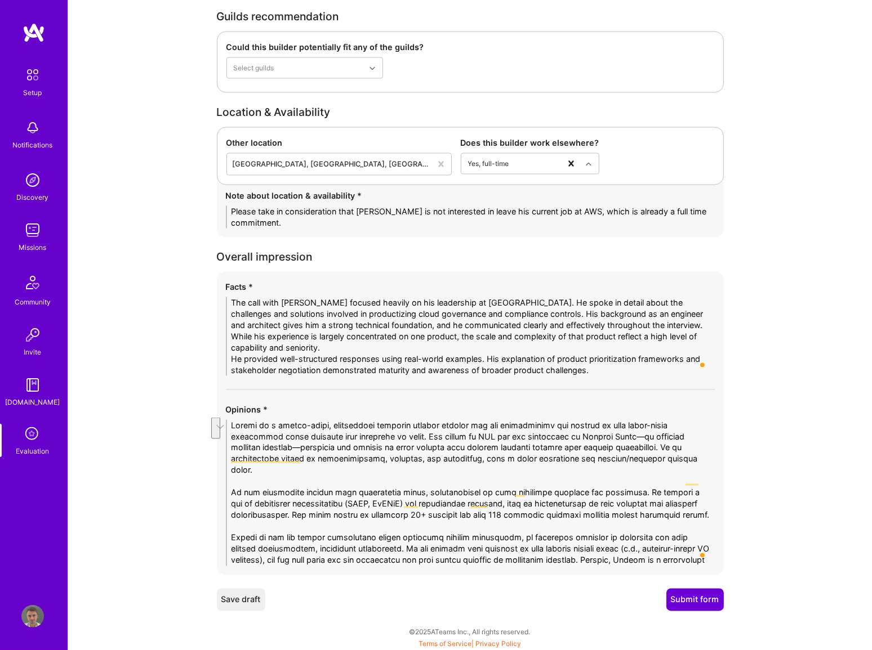
click at [303, 447] on textarea "To enrich screen reader interactions, please activate Accessibility in Grammarl…" at bounding box center [470, 493] width 489 height 146
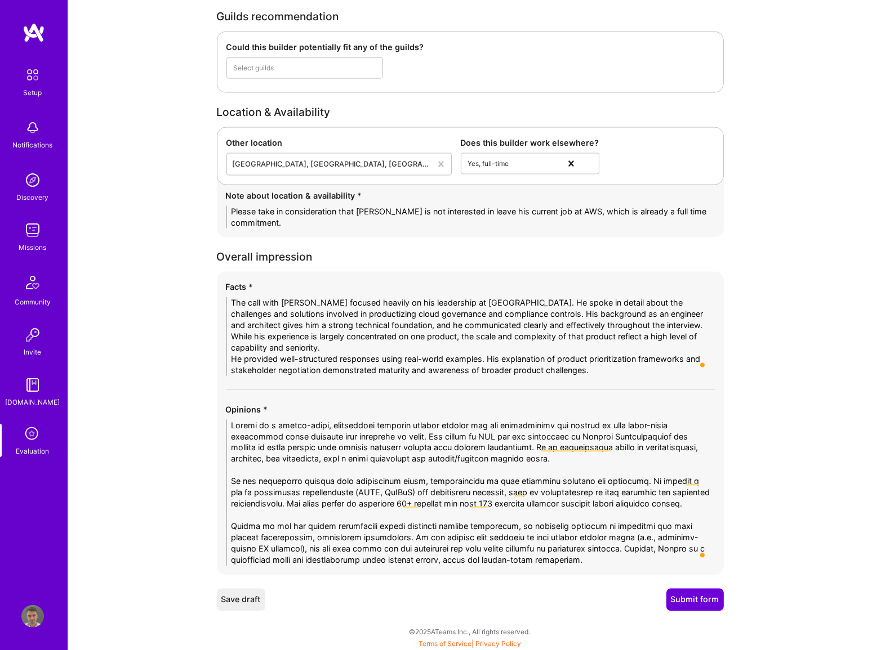
type textarea "[PERSON_NAME] is a senior-level, technically inclined product manager who has d…"
